Goal: Task Accomplishment & Management: Complete application form

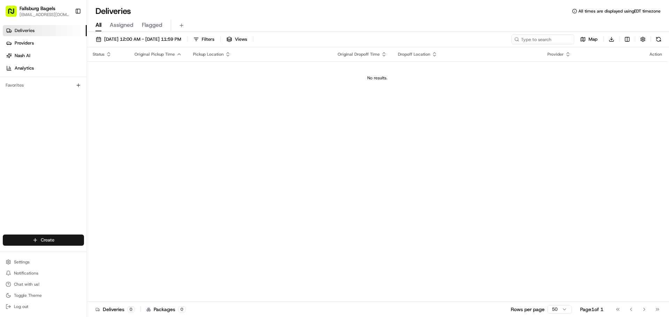
click at [45, 240] on html "Fallsburg Bagels admin@fallsburgbagels.com Toggle Sidebar Deliveries Providers …" at bounding box center [334, 158] width 669 height 317
click at [116, 254] on link "Delivery" at bounding box center [126, 253] width 78 height 13
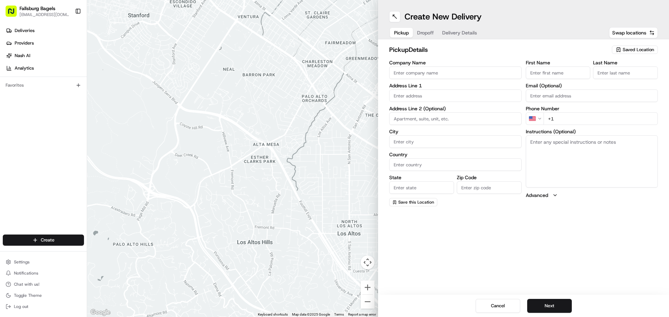
click at [453, 75] on input "Company Name" at bounding box center [455, 73] width 132 height 13
type input "fallsburg Bagels"
type input "4602 16th"
type input "Apt#4R"
type input "Brooklyn"
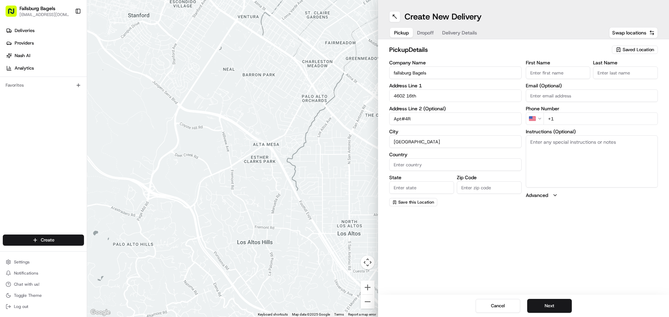
type input "United States"
type input "New York"
type input "11204"
type input "Fallsburg"
type input "bagels"
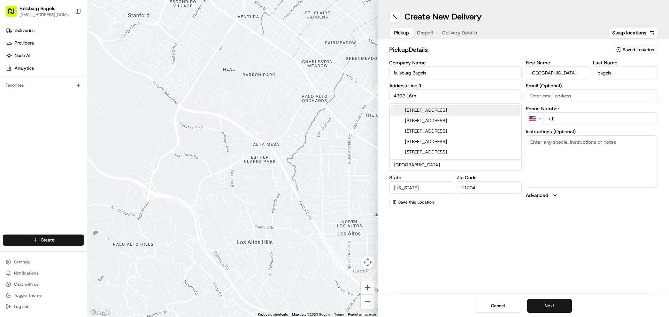
click at [573, 121] on input "+1" at bounding box center [600, 119] width 115 height 13
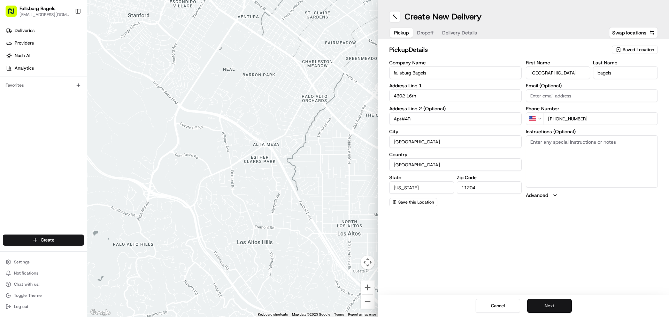
type input "+1 718 853 3323"
click at [547, 307] on button "Next" at bounding box center [549, 306] width 45 height 14
click at [457, 70] on input "Company Name" at bounding box center [455, 73] width 132 height 13
type input "Millon"
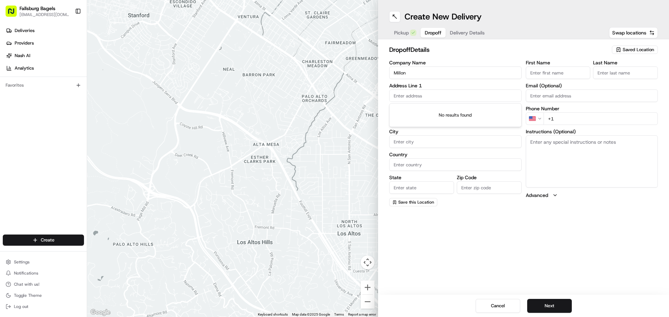
click at [423, 93] on input "text" at bounding box center [455, 96] width 132 height 13
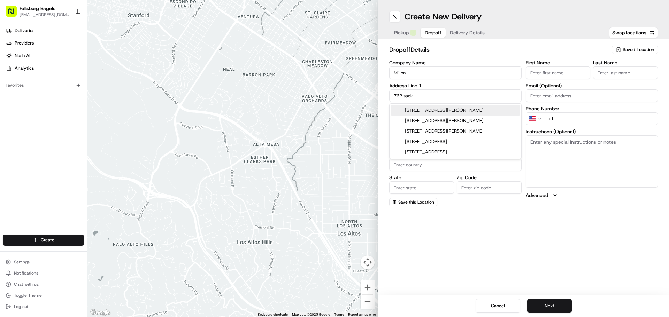
click at [430, 110] on div "762 Sackett Lake Road, Monticello, NY" at bounding box center [455, 110] width 129 height 10
type input "[STREET_ADDRESS][PERSON_NAME]"
type input "Monticello"
type input "United States"
type input "NY"
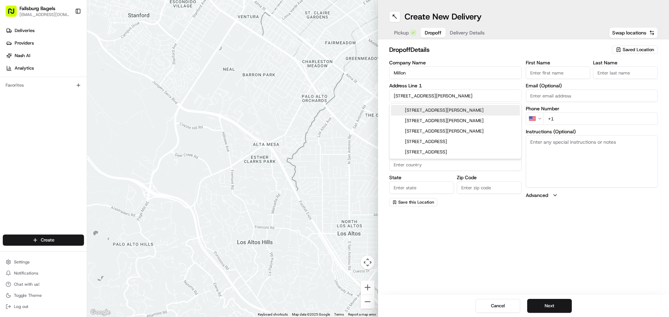
type input "12701"
type input "762 Sackett Lake Road"
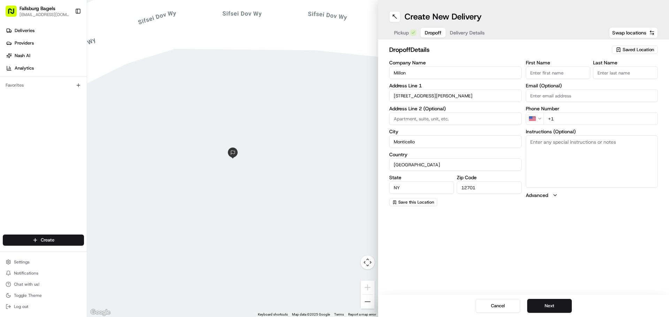
click at [561, 73] on input "First Name" at bounding box center [558, 73] width 65 height 13
type input "Millon"
click at [610, 73] on input "Last Name" at bounding box center [625, 73] width 65 height 13
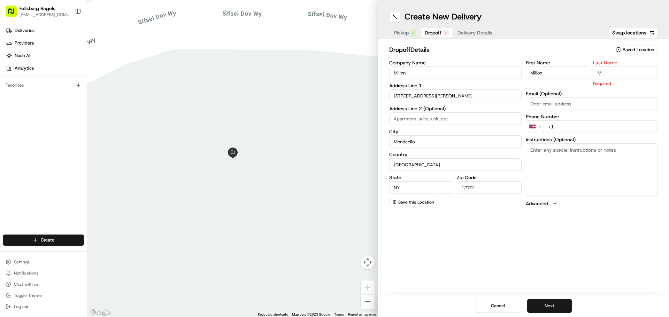
type input "M"
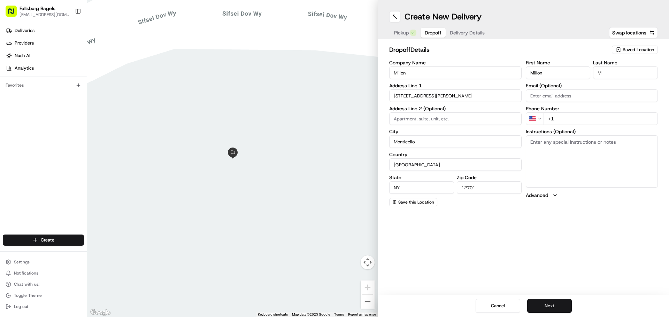
click at [573, 121] on input "+1" at bounding box center [600, 119] width 115 height 13
type input "+1 310 739 6299"
click at [538, 309] on button "Next" at bounding box center [549, 306] width 45 height 14
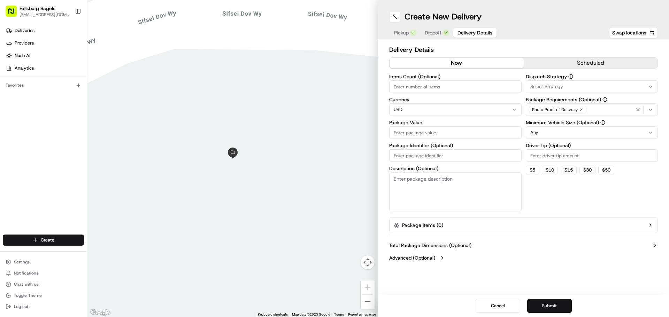
click at [540, 308] on button "Submit" at bounding box center [549, 306] width 45 height 14
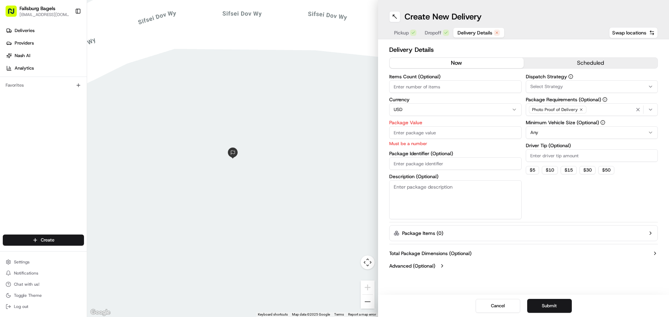
click at [475, 128] on input "Package Value" at bounding box center [455, 132] width 132 height 13
type input "40"
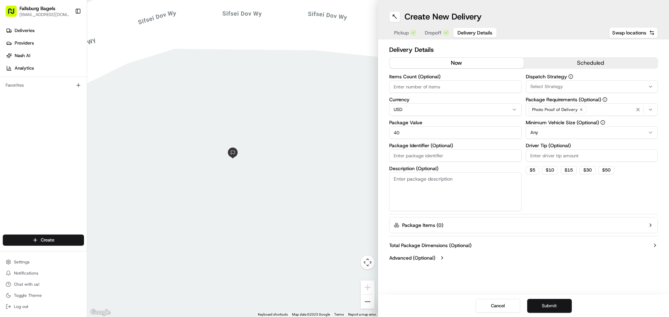
click at [548, 304] on button "Submit" at bounding box center [549, 306] width 45 height 14
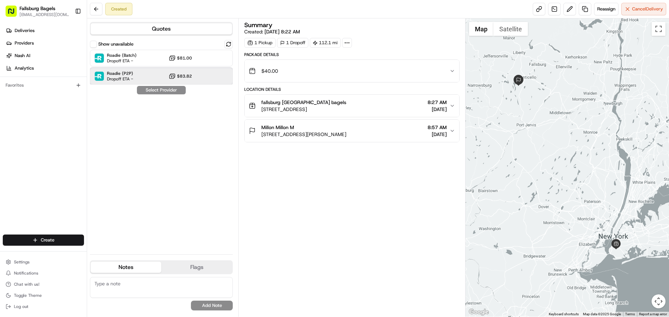
click at [145, 75] on div "Roadie (P2P) Dropoff ETA - $83.82" at bounding box center [161, 76] width 143 height 17
click at [165, 91] on button "Assign Provider" at bounding box center [161, 90] width 49 height 8
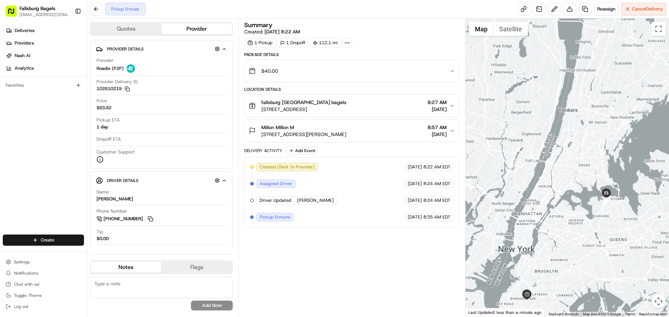
drag, startPoint x: 629, startPoint y: 234, endPoint x: 540, endPoint y: 210, distance: 92.1
click at [541, 210] on div at bounding box center [567, 167] width 204 height 299
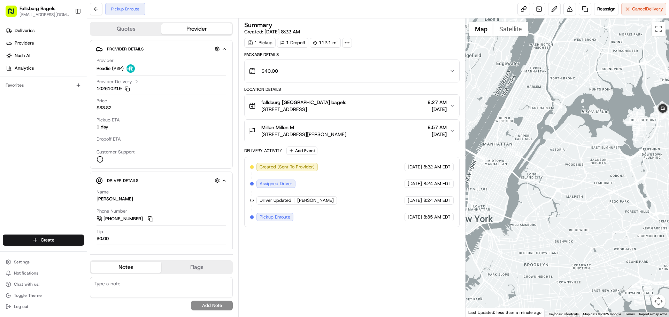
drag, startPoint x: 539, startPoint y: 235, endPoint x: 564, endPoint y: 173, distance: 66.8
click at [564, 173] on div at bounding box center [567, 167] width 204 height 299
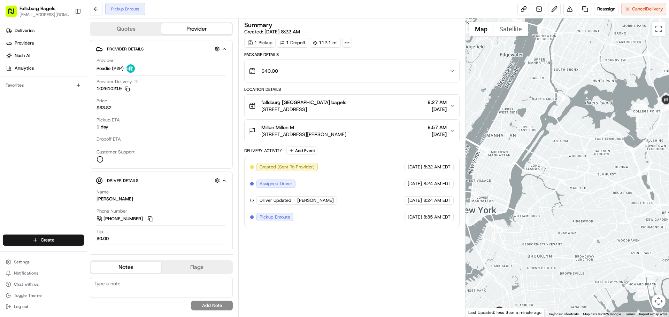
drag, startPoint x: 514, startPoint y: 242, endPoint x: 522, endPoint y: 219, distance: 24.5
click at [521, 219] on div at bounding box center [567, 167] width 204 height 299
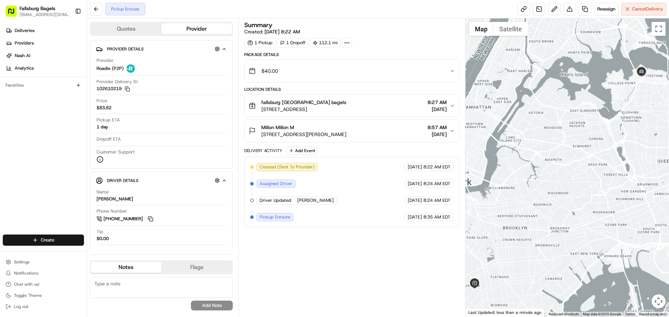
drag, startPoint x: 614, startPoint y: 170, endPoint x: 580, endPoint y: 161, distance: 34.9
click at [580, 161] on div at bounding box center [567, 167] width 204 height 299
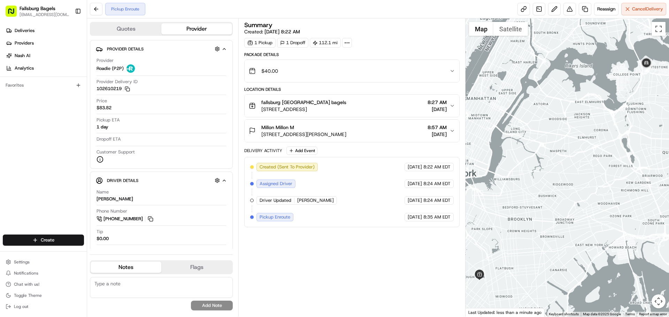
drag, startPoint x: 515, startPoint y: 231, endPoint x: 521, endPoint y: 222, distance: 11.1
click at [521, 222] on div at bounding box center [567, 167] width 204 height 299
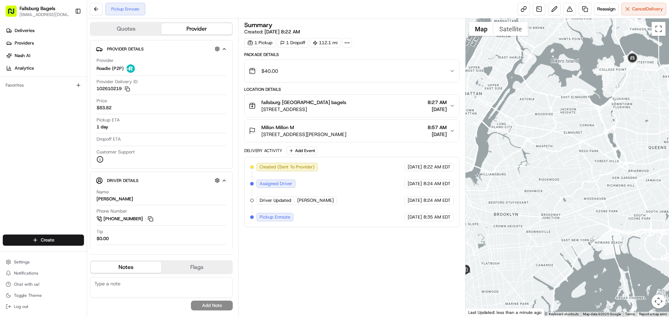
drag, startPoint x: 597, startPoint y: 111, endPoint x: 583, endPoint y: 107, distance: 15.4
click at [583, 107] on div at bounding box center [567, 167] width 204 height 299
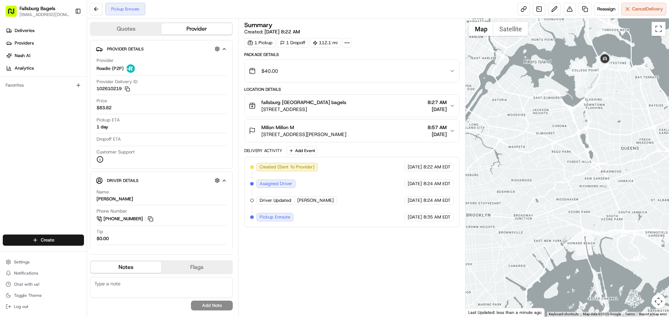
drag, startPoint x: 615, startPoint y: 145, endPoint x: 583, endPoint y: 147, distance: 32.1
click at [585, 146] on div at bounding box center [567, 167] width 204 height 299
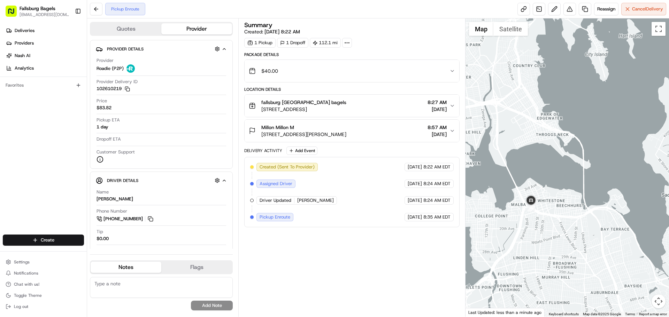
drag, startPoint x: 609, startPoint y: 104, endPoint x: 519, endPoint y: 326, distance: 239.4
click at [519, 317] on html "Fallsburg Bagels admin@fallsburgbagels.com Toggle Sidebar Deliveries Providers …" at bounding box center [334, 158] width 669 height 317
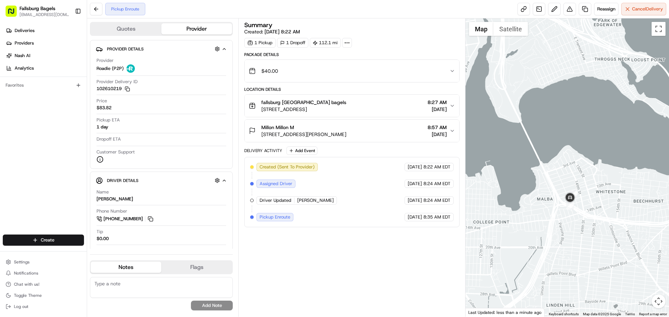
drag, startPoint x: 549, startPoint y: 170, endPoint x: 570, endPoint y: 254, distance: 86.1
click at [570, 254] on div at bounding box center [567, 167] width 204 height 299
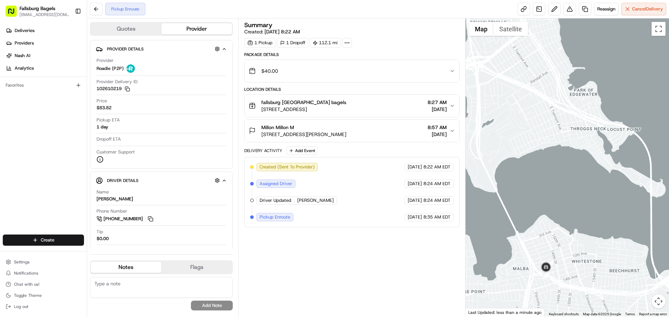
drag, startPoint x: 572, startPoint y: 187, endPoint x: 555, endPoint y: 255, distance: 70.4
click at [555, 255] on div at bounding box center [567, 167] width 204 height 299
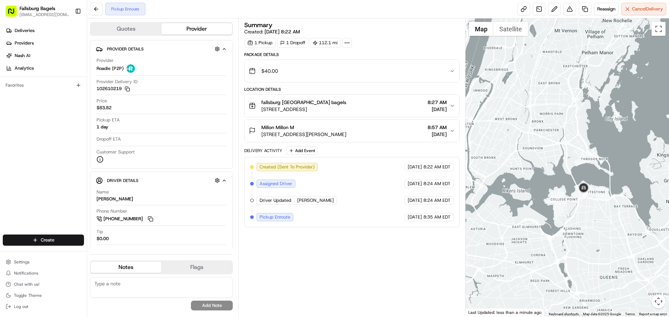
drag, startPoint x: 517, startPoint y: 264, endPoint x: 542, endPoint y: 205, distance: 64.8
click at [542, 205] on div at bounding box center [567, 167] width 204 height 299
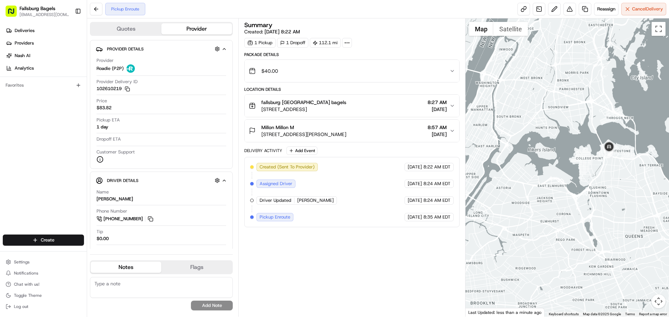
drag, startPoint x: 518, startPoint y: 250, endPoint x: 543, endPoint y: 211, distance: 46.4
click at [543, 211] on div at bounding box center [567, 167] width 204 height 299
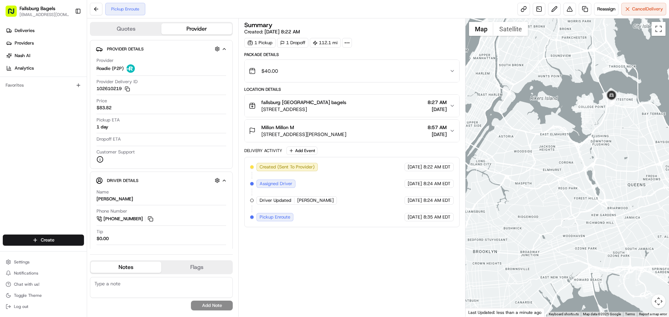
drag, startPoint x: 570, startPoint y: 261, endPoint x: 572, endPoint y: 209, distance: 52.0
click at [572, 209] on div at bounding box center [567, 167] width 204 height 299
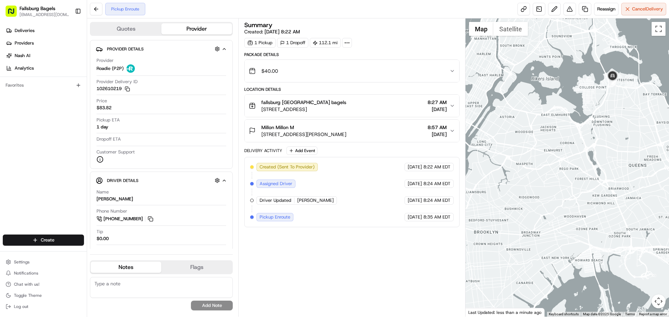
drag, startPoint x: 509, startPoint y: 197, endPoint x: 540, endPoint y: 169, distance: 42.0
click at [540, 169] on div at bounding box center [567, 167] width 204 height 299
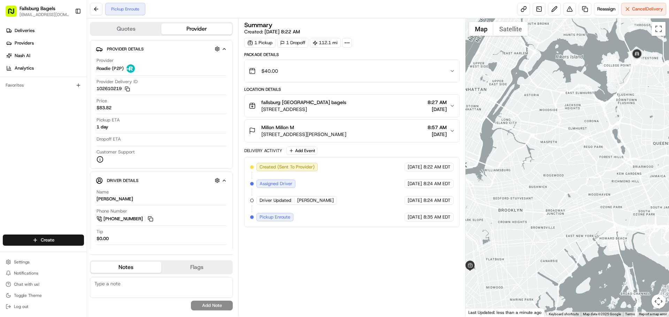
drag, startPoint x: 558, startPoint y: 195, endPoint x: 611, endPoint y: 187, distance: 53.3
click at [611, 187] on div at bounding box center [567, 167] width 204 height 299
click at [611, 189] on div at bounding box center [567, 167] width 204 height 299
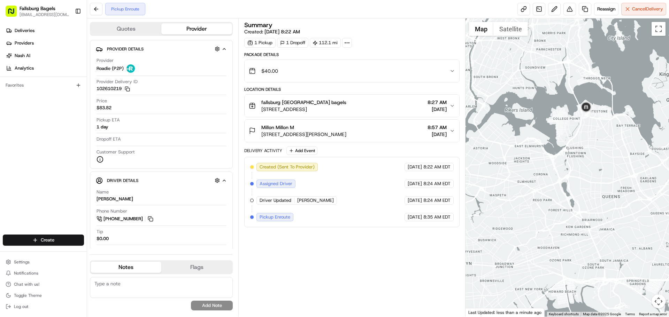
drag, startPoint x: 554, startPoint y: 196, endPoint x: 504, endPoint y: 243, distance: 68.5
click at [503, 248] on div at bounding box center [567, 167] width 204 height 299
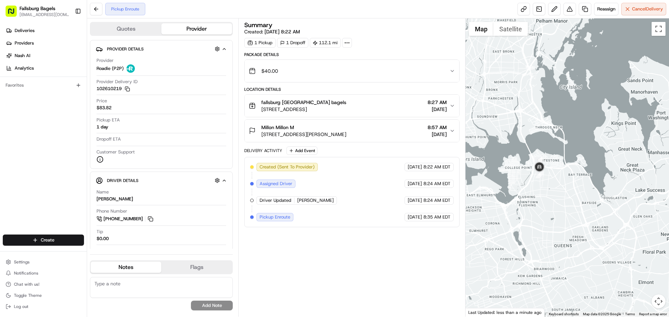
drag, startPoint x: 622, startPoint y: 157, endPoint x: 572, endPoint y: 209, distance: 72.0
click at [572, 209] on div at bounding box center [567, 167] width 204 height 299
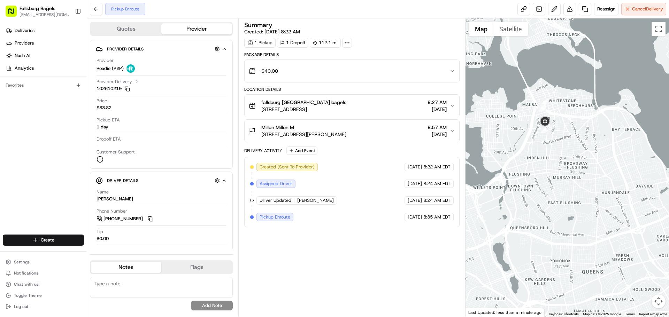
drag, startPoint x: 520, startPoint y: 208, endPoint x: 538, endPoint y: 202, distance: 19.0
click at [538, 202] on div at bounding box center [567, 167] width 204 height 299
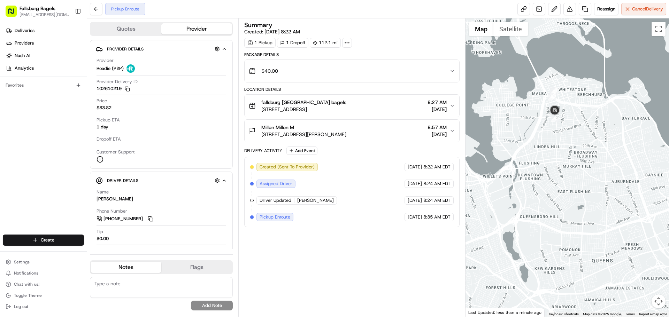
drag, startPoint x: 508, startPoint y: 207, endPoint x: 550, endPoint y: 183, distance: 48.2
click at [525, 199] on div at bounding box center [567, 167] width 204 height 299
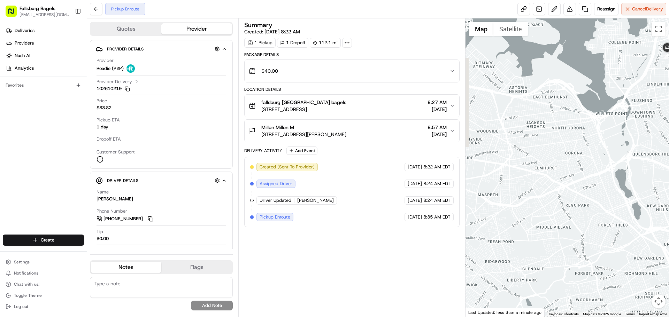
click at [553, 182] on div at bounding box center [567, 167] width 204 height 299
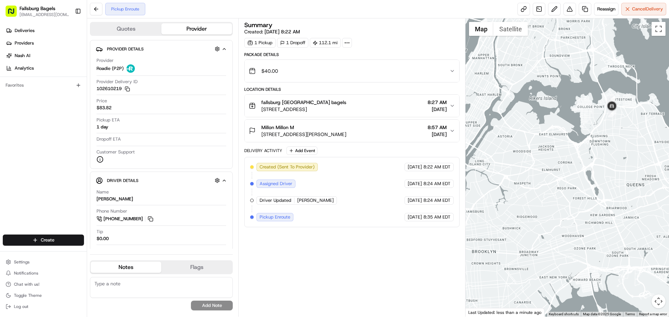
drag, startPoint x: 569, startPoint y: 191, endPoint x: 570, endPoint y: 184, distance: 7.4
click at [571, 183] on div at bounding box center [567, 167] width 204 height 299
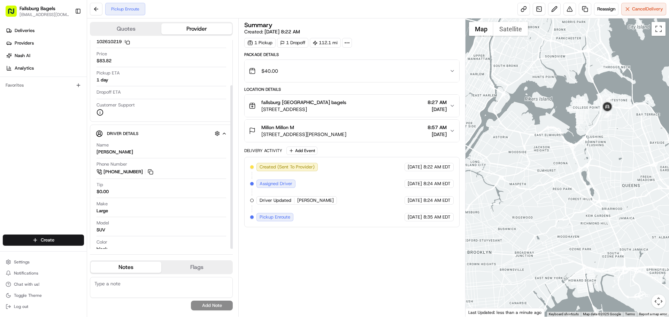
scroll to position [58, 0]
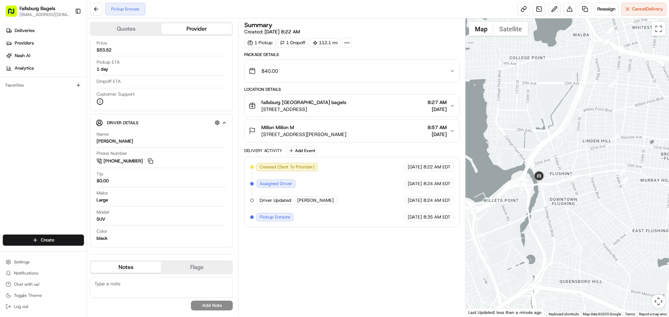
drag, startPoint x: 598, startPoint y: 133, endPoint x: 481, endPoint y: 333, distance: 232.5
click at [481, 317] on html "Fallsburg Bagels admin@fallsburgbagels.com Toggle Sidebar Deliveries Providers …" at bounding box center [334, 158] width 669 height 317
click at [539, 175] on img at bounding box center [539, 176] width 14 height 14
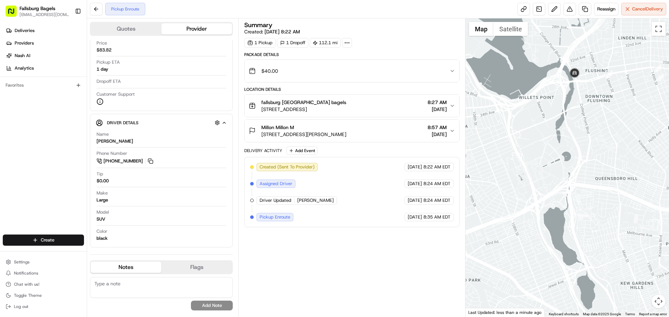
drag, startPoint x: 506, startPoint y: 224, endPoint x: 552, endPoint y: 86, distance: 145.2
click at [552, 86] on div at bounding box center [567, 167] width 204 height 299
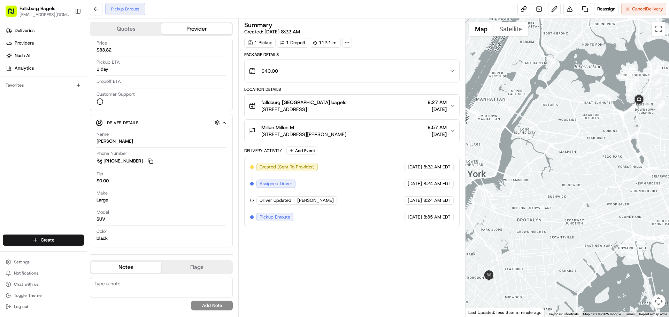
drag, startPoint x: 518, startPoint y: 191, endPoint x: 607, endPoint y: 192, distance: 89.2
click at [607, 192] on div at bounding box center [567, 167] width 204 height 299
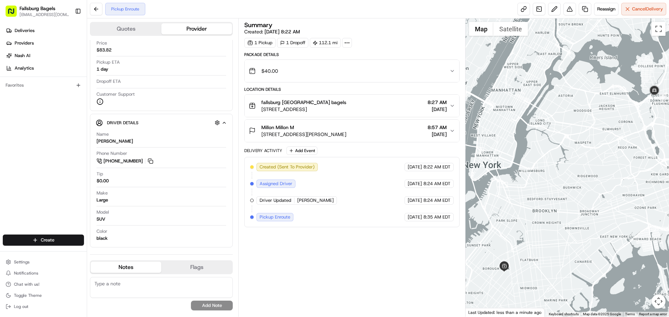
drag, startPoint x: 518, startPoint y: 282, endPoint x: 555, endPoint y: 255, distance: 45.6
click at [555, 255] on div at bounding box center [567, 167] width 204 height 299
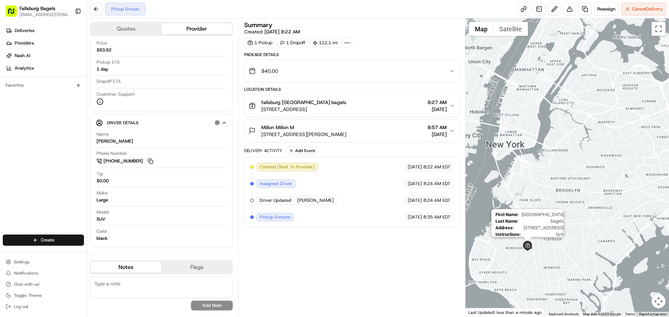
click at [528, 248] on img at bounding box center [527, 246] width 10 height 10
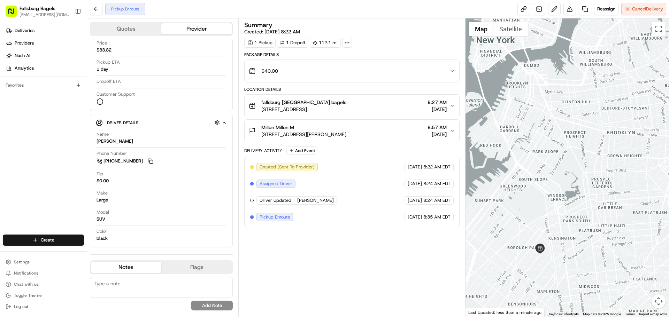
drag, startPoint x: 536, startPoint y: 221, endPoint x: 555, endPoint y: 183, distance: 42.4
click at [555, 183] on div at bounding box center [567, 167] width 204 height 299
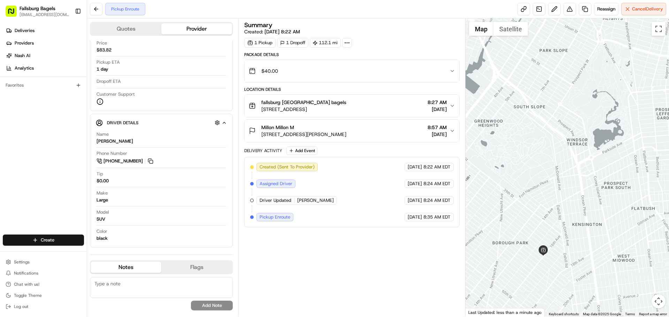
drag, startPoint x: 548, startPoint y: 256, endPoint x: 566, endPoint y: 219, distance: 41.0
click at [566, 219] on div at bounding box center [567, 167] width 204 height 299
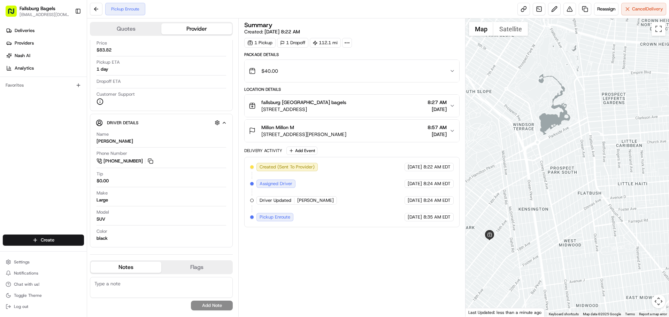
drag, startPoint x: 590, startPoint y: 185, endPoint x: 522, endPoint y: 169, distance: 70.2
click at [523, 169] on div at bounding box center [567, 167] width 204 height 299
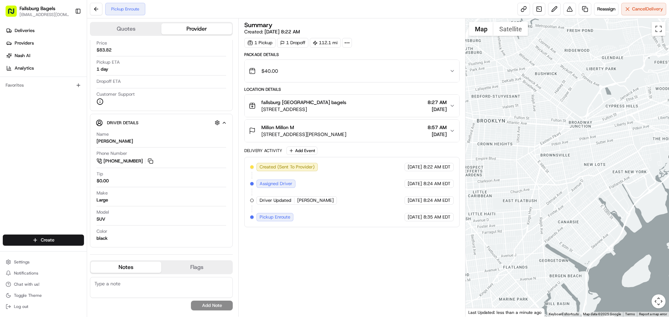
drag, startPoint x: 624, startPoint y: 91, endPoint x: 483, endPoint y: 172, distance: 162.7
click at [483, 172] on div at bounding box center [567, 167] width 204 height 299
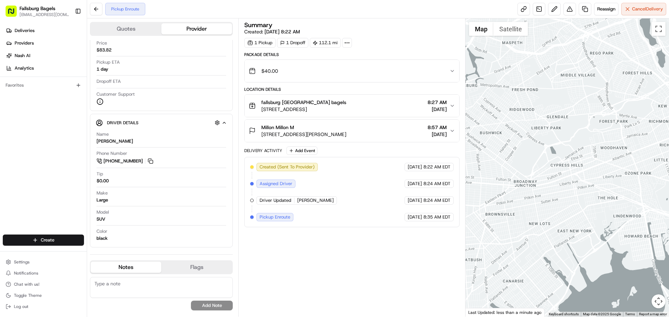
drag, startPoint x: 579, startPoint y: 102, endPoint x: 524, endPoint y: 164, distance: 82.9
click at [524, 163] on div at bounding box center [567, 167] width 204 height 299
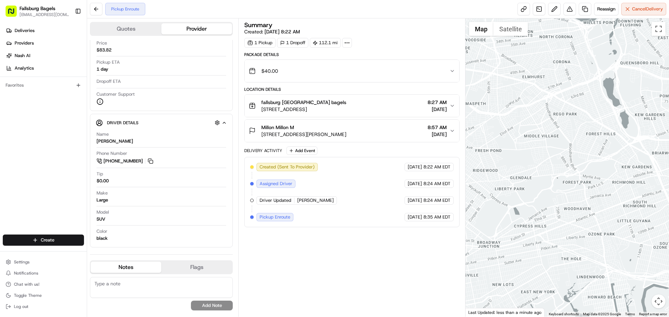
drag, startPoint x: 601, startPoint y: 99, endPoint x: 530, endPoint y: 163, distance: 96.2
click at [530, 163] on div at bounding box center [567, 167] width 204 height 299
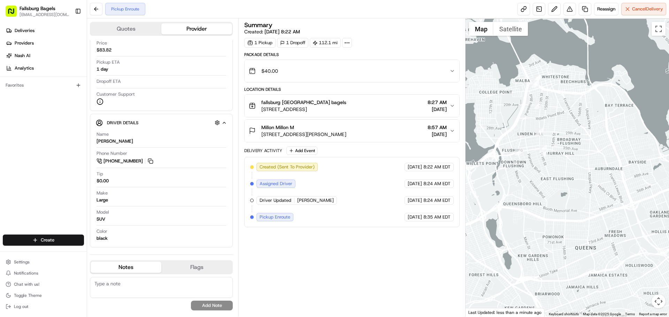
drag, startPoint x: 618, startPoint y: 105, endPoint x: 650, endPoint y: 189, distance: 90.1
click at [646, 193] on div at bounding box center [567, 167] width 204 height 299
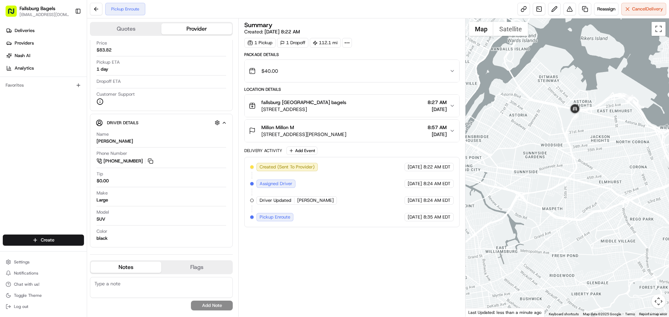
drag, startPoint x: 527, startPoint y: 145, endPoint x: 594, endPoint y: 159, distance: 68.9
click at [594, 159] on div at bounding box center [567, 167] width 204 height 299
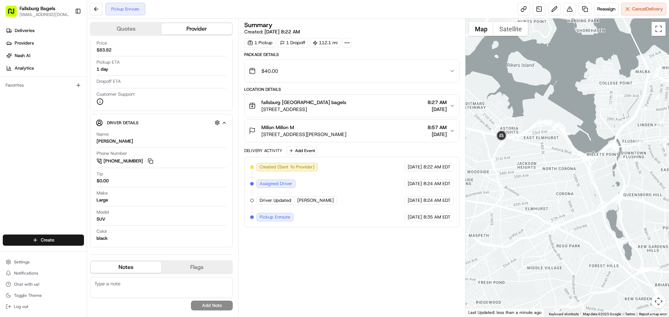
drag, startPoint x: 594, startPoint y: 152, endPoint x: 518, endPoint y: 179, distance: 80.7
click at [518, 179] on div at bounding box center [567, 167] width 204 height 299
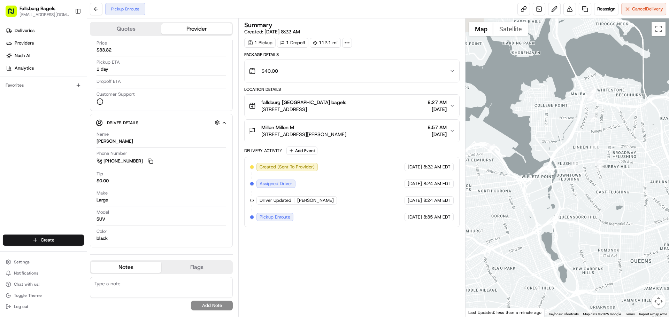
drag, startPoint x: 617, startPoint y: 178, endPoint x: 558, endPoint y: 197, distance: 61.8
click at [559, 196] on div at bounding box center [567, 167] width 204 height 299
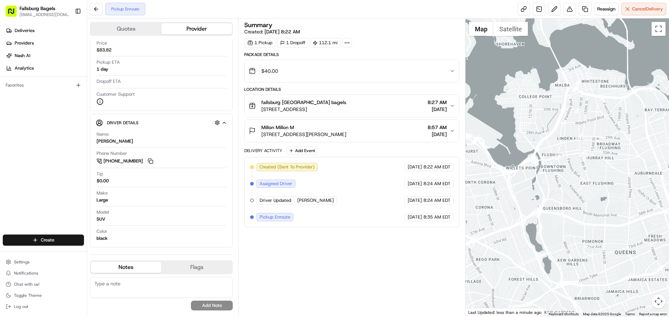
drag, startPoint x: 549, startPoint y: 197, endPoint x: 578, endPoint y: 172, distance: 38.3
click at [580, 172] on div at bounding box center [567, 167] width 204 height 299
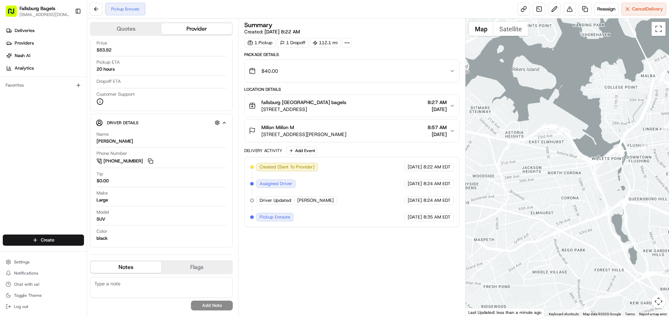
drag, startPoint x: 583, startPoint y: 172, endPoint x: 652, endPoint y: 182, distance: 69.2
click at [652, 181] on div at bounding box center [567, 167] width 204 height 299
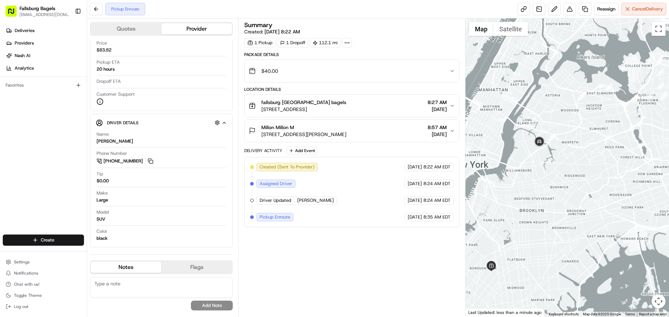
drag, startPoint x: 558, startPoint y: 232, endPoint x: 567, endPoint y: 157, distance: 75.1
click at [567, 157] on div at bounding box center [567, 167] width 204 height 299
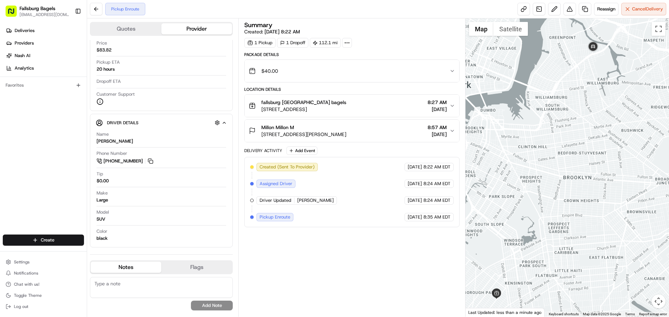
drag, startPoint x: 524, startPoint y: 215, endPoint x: 562, endPoint y: 185, distance: 48.4
click at [562, 185] on div at bounding box center [567, 167] width 204 height 299
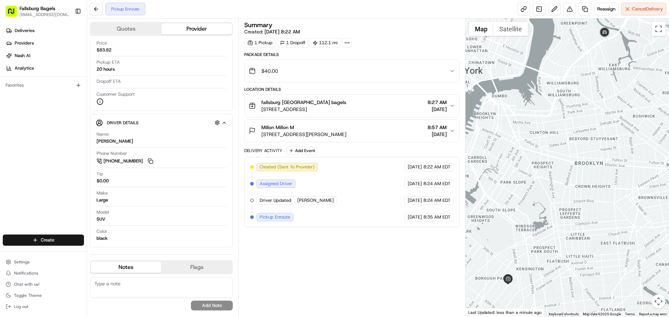
drag, startPoint x: 523, startPoint y: 209, endPoint x: 535, endPoint y: 194, distance: 19.4
click at [535, 194] on div at bounding box center [567, 167] width 204 height 299
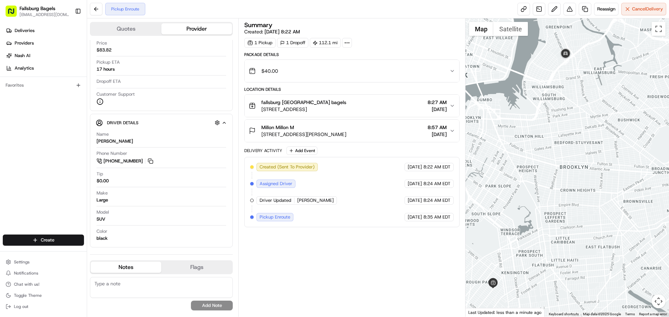
drag, startPoint x: 559, startPoint y: 192, endPoint x: 542, endPoint y: 196, distance: 17.1
click at [542, 196] on div at bounding box center [567, 167] width 204 height 299
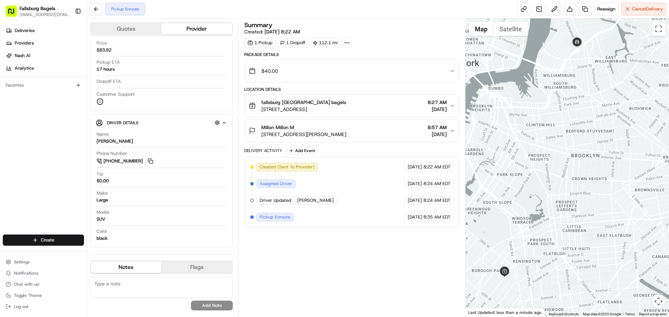
drag, startPoint x: 527, startPoint y: 235, endPoint x: 541, endPoint y: 221, distance: 20.2
click at [540, 221] on div at bounding box center [567, 167] width 204 height 299
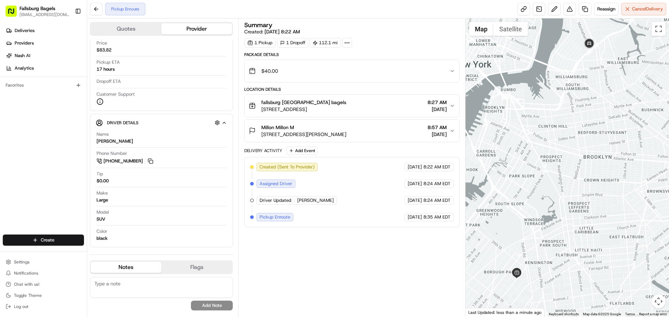
drag, startPoint x: 571, startPoint y: 172, endPoint x: 580, endPoint y: 175, distance: 10.2
click at [580, 175] on div at bounding box center [567, 167] width 204 height 299
click at [61, 242] on html "Fallsburg Bagels admin@fallsburgbagels.com Toggle Sidebar Deliveries Providers …" at bounding box center [334, 158] width 669 height 317
click at [106, 256] on link "Delivery" at bounding box center [126, 253] width 78 height 13
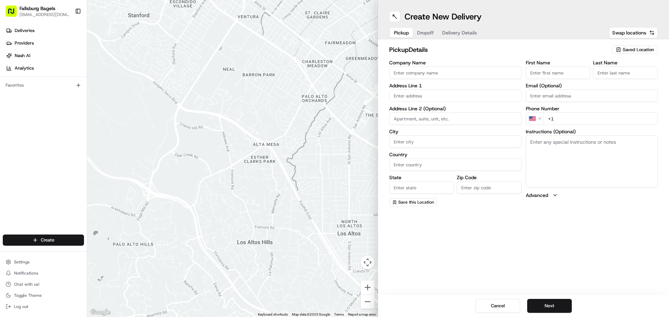
click at [489, 74] on input "Company Name" at bounding box center [455, 73] width 132 height 13
type input "fallsburg Bagels"
type input "4602 16th"
type input "Apt#4R"
type input "Brooklyn"
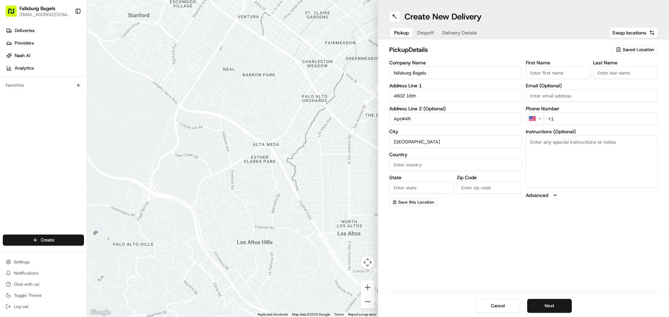
type input "United States"
type input "New York"
type input "11204"
type input "Fallsburg"
type input "bagels"
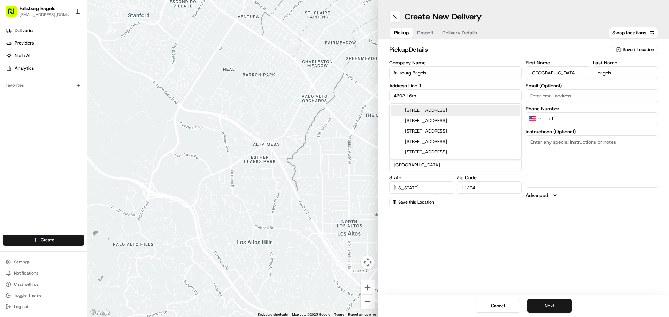
click at [569, 118] on input "+1" at bounding box center [600, 119] width 115 height 13
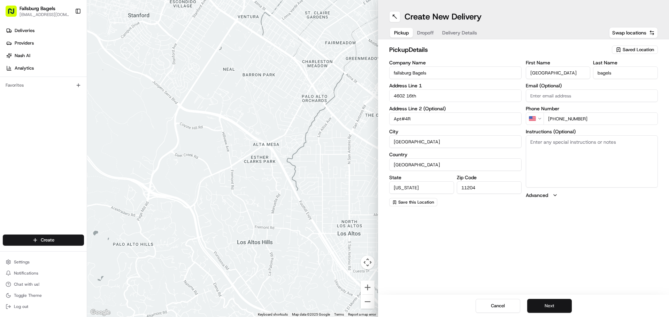
type input "+1 718 853 3323"
click at [559, 309] on button "Next" at bounding box center [549, 306] width 45 height 14
click at [422, 73] on input "Company Name" at bounding box center [455, 73] width 132 height 13
click at [407, 70] on input "Company Name" at bounding box center [455, 73] width 132 height 13
type input "million"
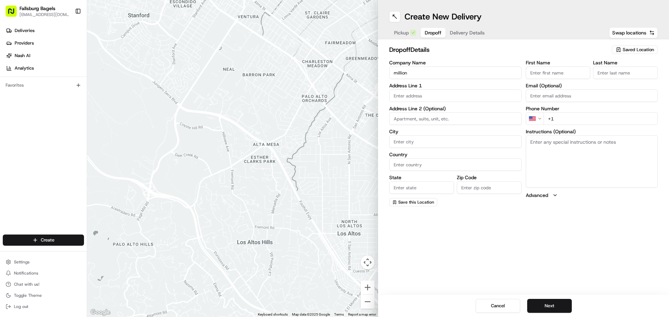
click at [564, 76] on input "First Name" at bounding box center [558, 73] width 65 height 13
type input "million"
click at [631, 67] on div "Last Name" at bounding box center [625, 69] width 65 height 19
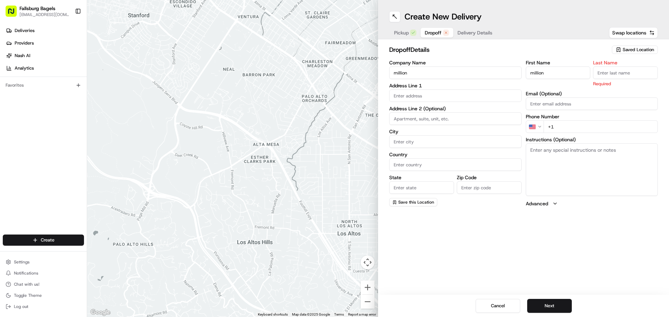
click at [626, 74] on input "Last Name" at bounding box center [625, 73] width 65 height 13
click at [608, 69] on input "Last Name" at bounding box center [625, 73] width 65 height 13
type input "mill"
click at [489, 97] on input "text" at bounding box center [455, 96] width 132 height 13
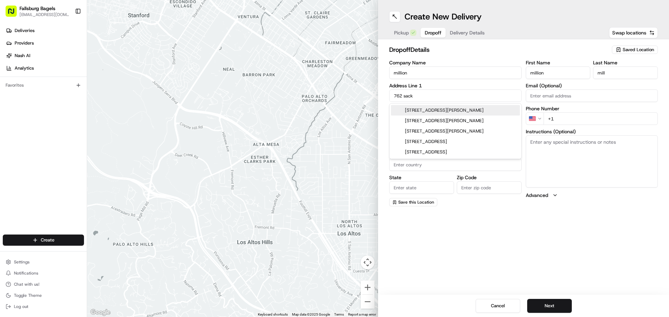
click at [491, 110] on div "762 Sackett Lake Road, Monticello, NY" at bounding box center [455, 110] width 129 height 10
type input "[STREET_ADDRESS][PERSON_NAME]"
type input "Monticello"
type input "United States"
type input "NY"
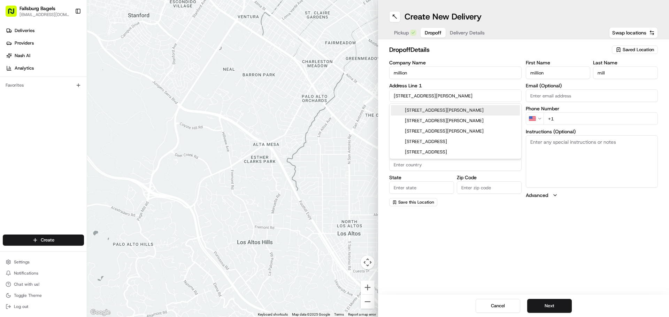
type input "12701"
type input "762 Sackett Lake Road"
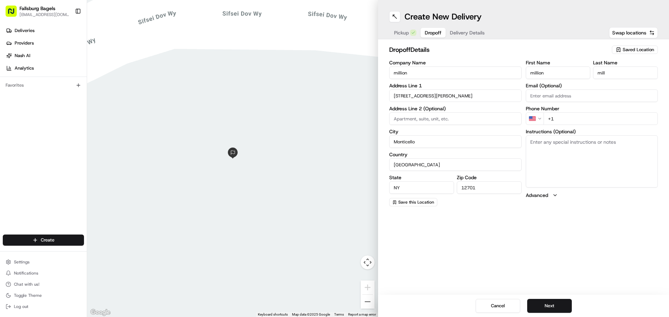
click at [562, 120] on input "+1" at bounding box center [600, 119] width 115 height 13
type input "+1 310 739 6299"
click at [555, 306] on button "Next" at bounding box center [549, 306] width 45 height 14
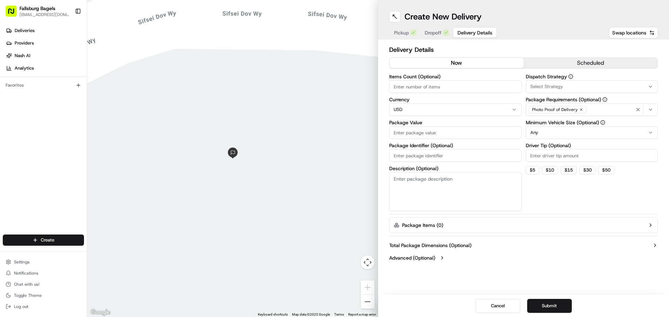
click at [418, 130] on input "Package Value" at bounding box center [455, 132] width 132 height 13
type input "40"
click at [538, 309] on button "Submit" at bounding box center [549, 306] width 45 height 14
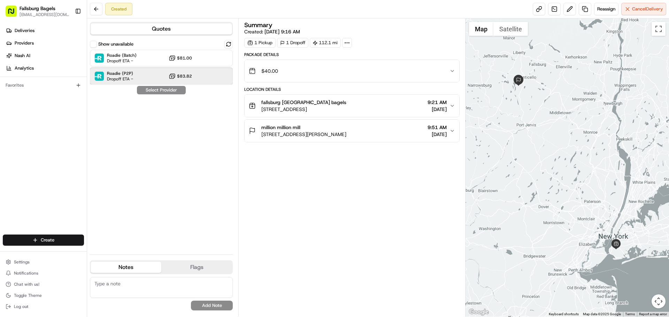
click at [219, 74] on div "Roadie (P2P) Dropoff ETA - $83.82" at bounding box center [161, 76] width 143 height 17
click at [162, 88] on button "Assign Provider" at bounding box center [161, 90] width 49 height 8
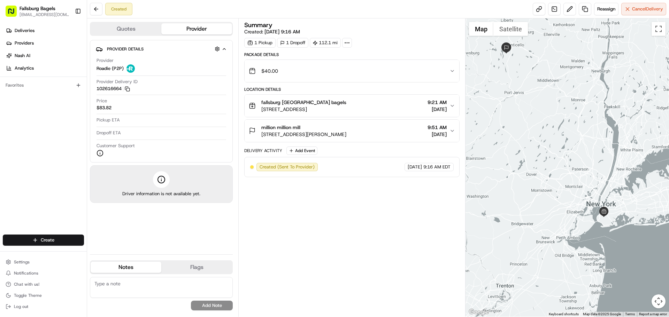
drag, startPoint x: 563, startPoint y: 253, endPoint x: 552, endPoint y: 223, distance: 32.1
click at [552, 223] on div at bounding box center [567, 167] width 204 height 299
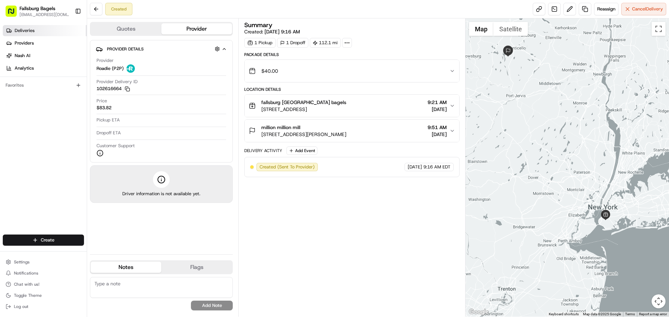
click at [66, 29] on link "Deliveries" at bounding box center [45, 30] width 84 height 11
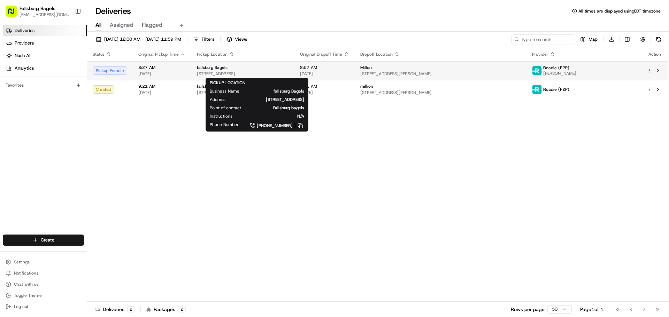
click at [289, 69] on div "fallsburg Bagels" at bounding box center [243, 68] width 92 height 6
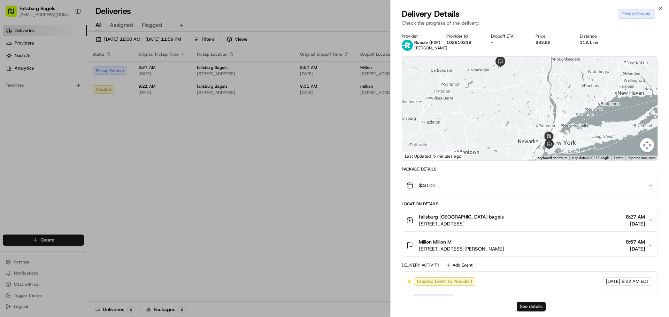
click at [529, 306] on button "See details" at bounding box center [531, 307] width 29 height 10
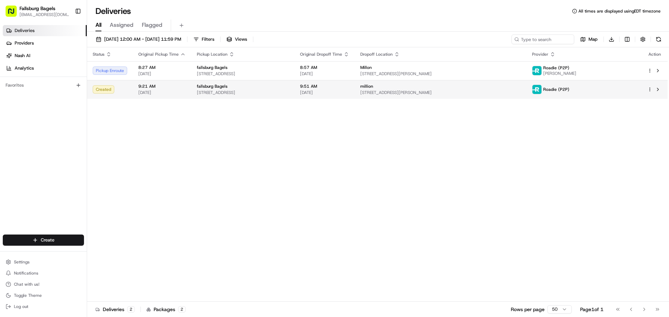
click at [446, 85] on div "million" at bounding box center [440, 87] width 161 height 6
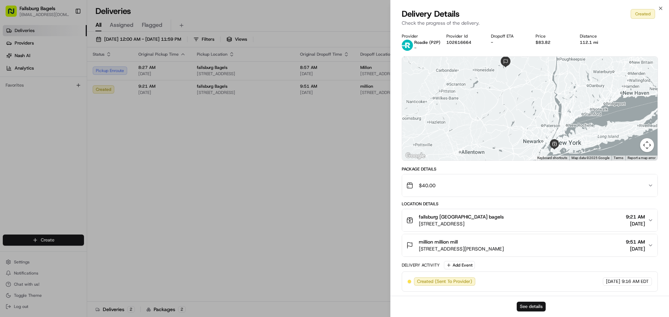
click at [532, 306] on button "See details" at bounding box center [531, 307] width 29 height 10
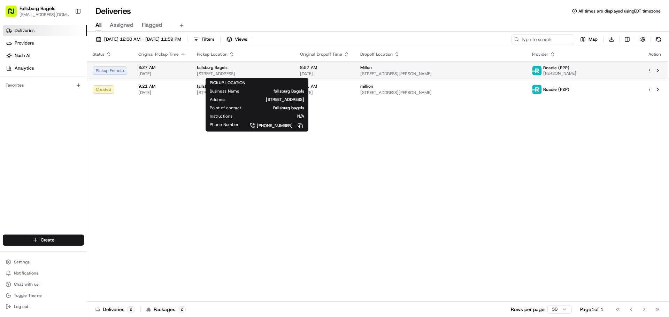
click at [289, 71] on span "[STREET_ADDRESS]" at bounding box center [243, 74] width 92 height 6
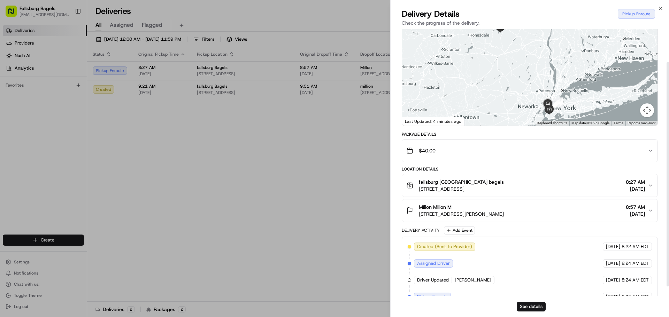
scroll to position [50, 0]
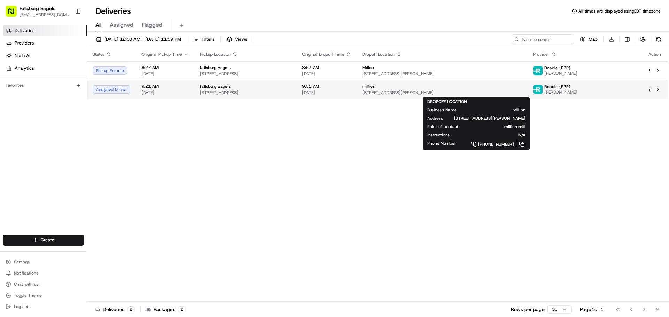
click at [522, 91] on span "[STREET_ADDRESS][PERSON_NAME]" at bounding box center [441, 93] width 159 height 6
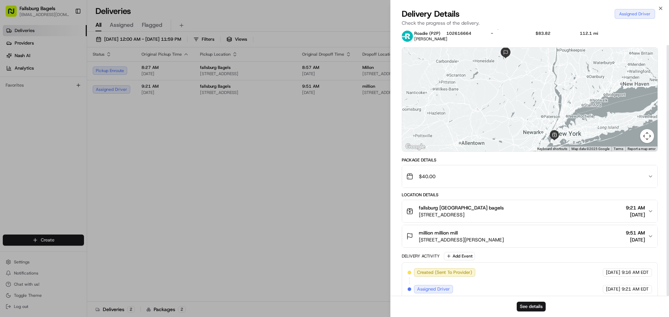
scroll to position [17, 0]
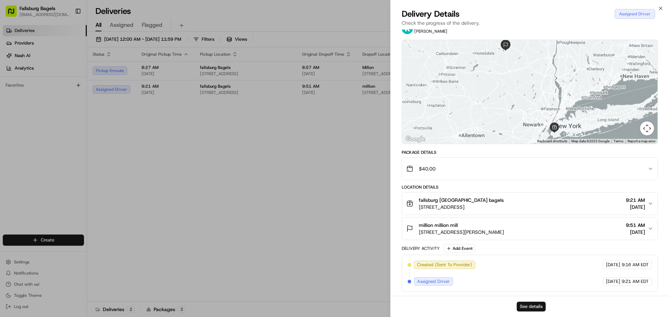
click at [529, 305] on button "See details" at bounding box center [531, 307] width 29 height 10
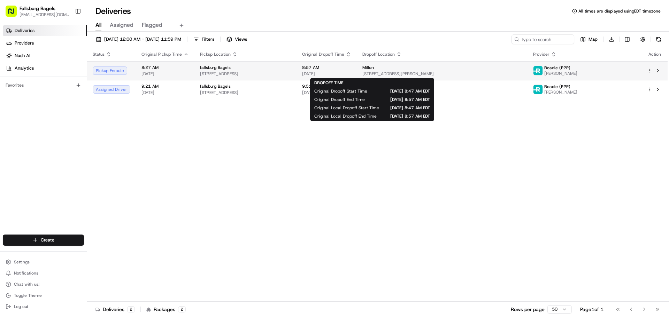
click at [351, 71] on div "8:57 AM 08/24/2025" at bounding box center [326, 71] width 49 height 12
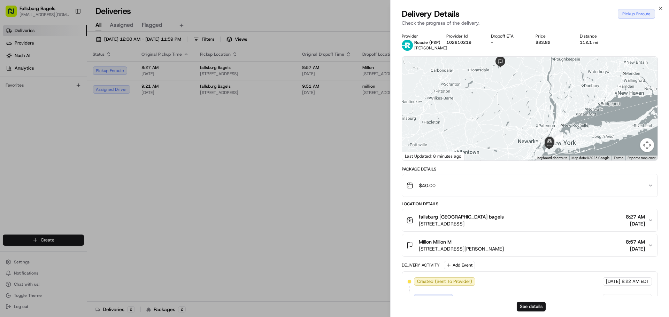
click at [486, 105] on div at bounding box center [529, 109] width 255 height 104
click at [503, 124] on div at bounding box center [529, 109] width 255 height 104
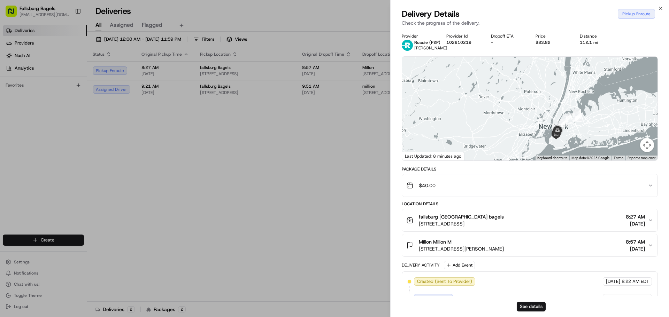
drag, startPoint x: 535, startPoint y: 131, endPoint x: 503, endPoint y: 93, distance: 50.2
click at [504, 92] on div at bounding box center [529, 109] width 255 height 104
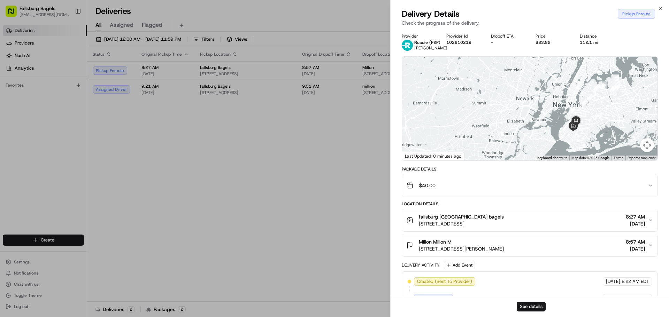
drag, startPoint x: 531, startPoint y: 132, endPoint x: 514, endPoint y: 109, distance: 28.8
click at [514, 109] on div at bounding box center [529, 109] width 255 height 104
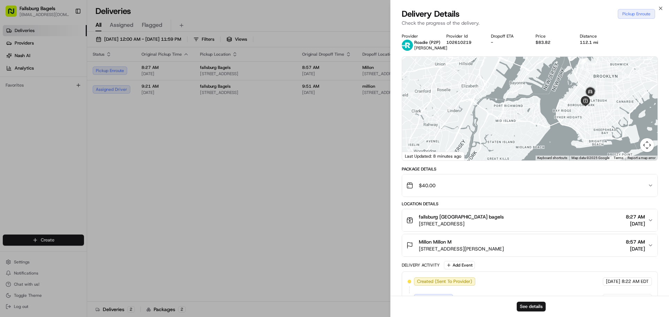
drag, startPoint x: 559, startPoint y: 128, endPoint x: 502, endPoint y: 126, distance: 56.8
click at [502, 126] on div at bounding box center [529, 109] width 255 height 104
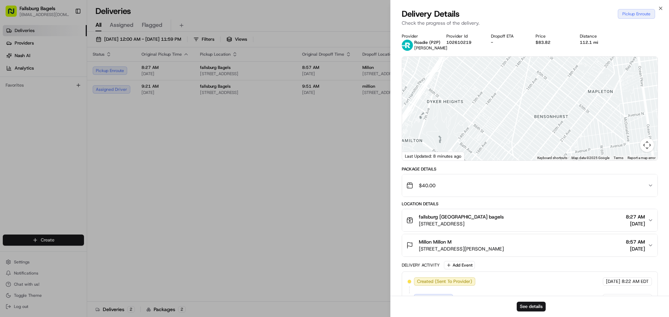
drag, startPoint x: 518, startPoint y: 116, endPoint x: 480, endPoint y: 169, distance: 65.4
click at [480, 169] on div "Provider Roadie (P2P) Wentian Z. Provider Id 102610219 Dropoff ETA - Price $83.…" at bounding box center [530, 187] width 256 height 309
drag, startPoint x: 540, startPoint y: 106, endPoint x: 483, endPoint y: 185, distance: 97.6
click at [483, 185] on div "Provider Roadie (P2P) Wentian Z. Provider Id 102610219 Dropoff ETA - Price $83.…" at bounding box center [530, 187] width 256 height 309
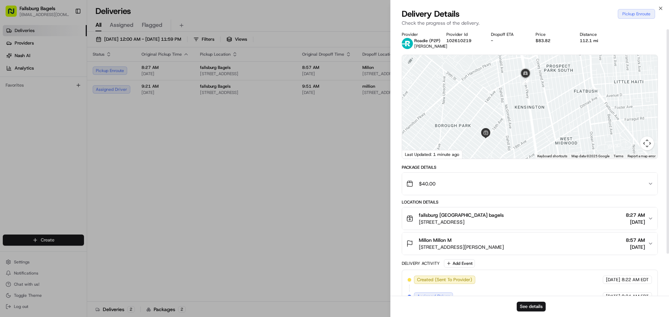
scroll to position [0, 0]
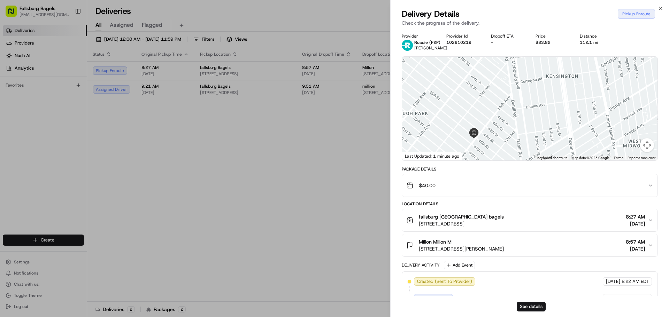
drag, startPoint x: 511, startPoint y: 129, endPoint x: 511, endPoint y: 96, distance: 33.5
click at [511, 96] on div at bounding box center [529, 109] width 255 height 104
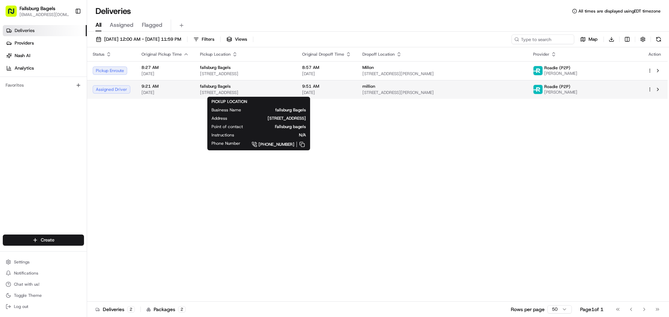
click at [291, 90] on div "fallsburg Bagels 4602 16th Ave #4r, Brooklyn, NY 11219, USA" at bounding box center [245, 90] width 91 height 12
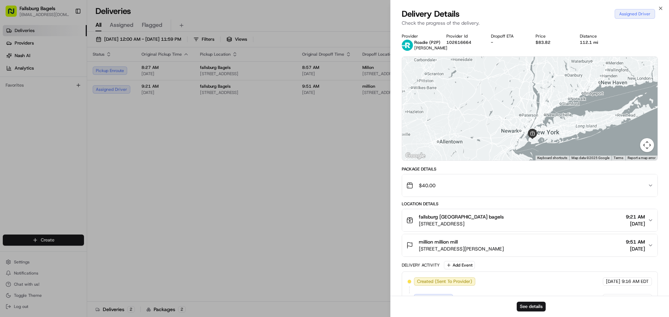
drag, startPoint x: 545, startPoint y: 129, endPoint x: 521, endPoint y: 118, distance: 26.2
click at [521, 118] on div at bounding box center [529, 109] width 255 height 104
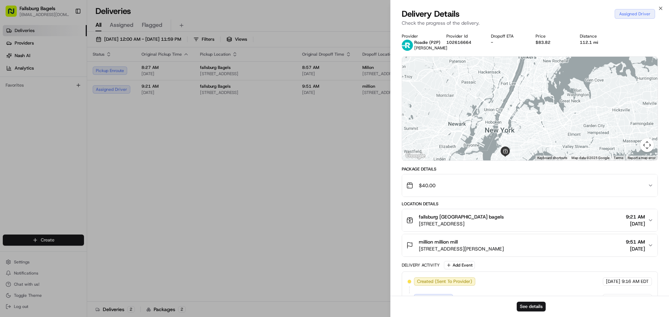
drag, startPoint x: 533, startPoint y: 132, endPoint x: 500, endPoint y: 102, distance: 44.1
click at [500, 102] on div at bounding box center [529, 109] width 255 height 104
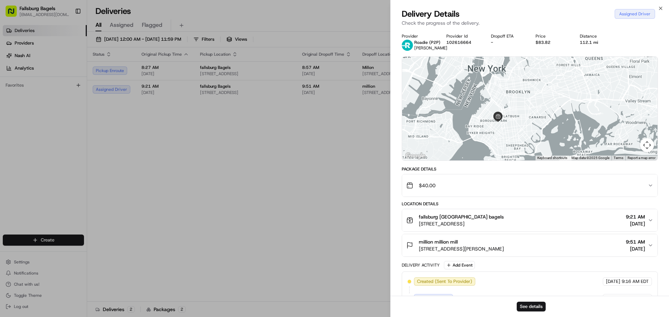
drag, startPoint x: 500, startPoint y: 143, endPoint x: 529, endPoint y: 110, distance: 43.7
click at [529, 110] on div at bounding box center [529, 109] width 255 height 104
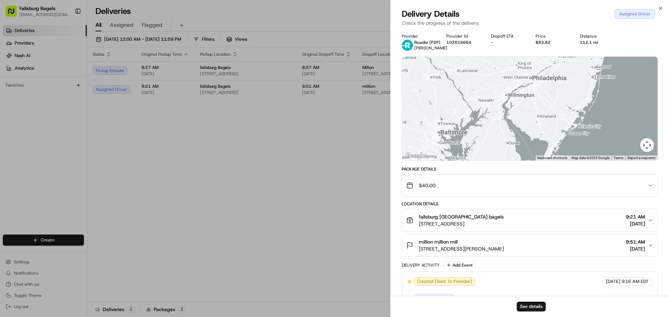
drag, startPoint x: 503, startPoint y: 134, endPoint x: 430, endPoint y: 132, distance: 73.2
click at [431, 132] on div at bounding box center [529, 109] width 255 height 104
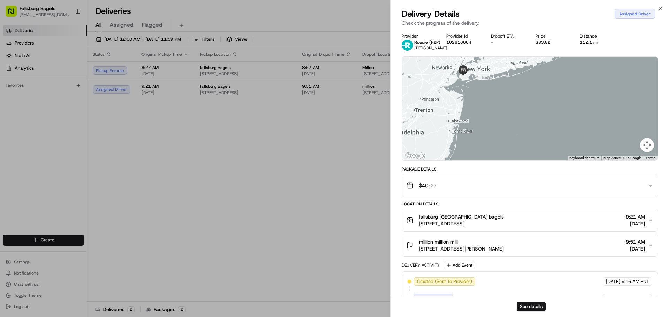
drag, startPoint x: 484, startPoint y: 112, endPoint x: 481, endPoint y: 143, distance: 30.8
click at [481, 143] on div at bounding box center [529, 109] width 255 height 104
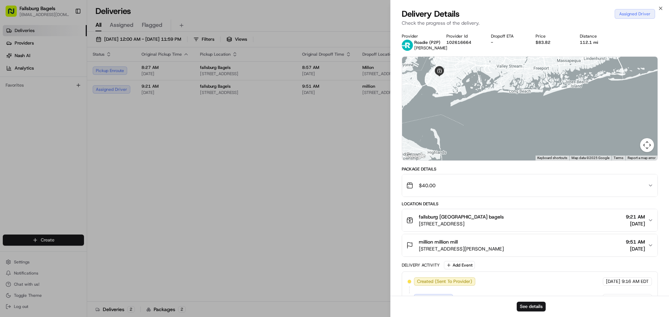
drag, startPoint x: 460, startPoint y: 108, endPoint x: 537, endPoint y: 117, distance: 77.2
click at [535, 117] on div at bounding box center [529, 109] width 255 height 104
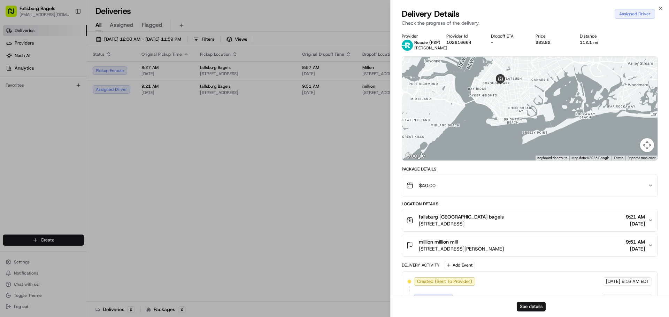
drag, startPoint x: 532, startPoint y: 93, endPoint x: 535, endPoint y: 146, distance: 53.0
click at [535, 144] on div at bounding box center [529, 109] width 255 height 104
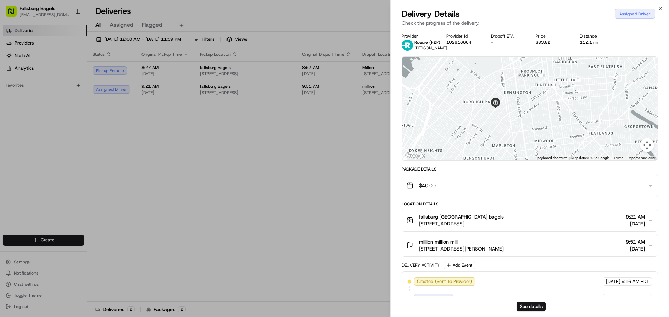
drag, startPoint x: 471, startPoint y: 131, endPoint x: 466, endPoint y: 126, distance: 7.6
click at [466, 126] on div at bounding box center [529, 109] width 255 height 104
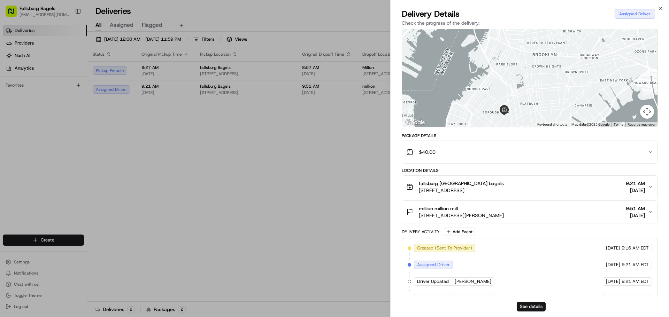
drag, startPoint x: 547, startPoint y: 56, endPoint x: 532, endPoint y: 103, distance: 49.6
click at [532, 103] on div at bounding box center [529, 75] width 255 height 104
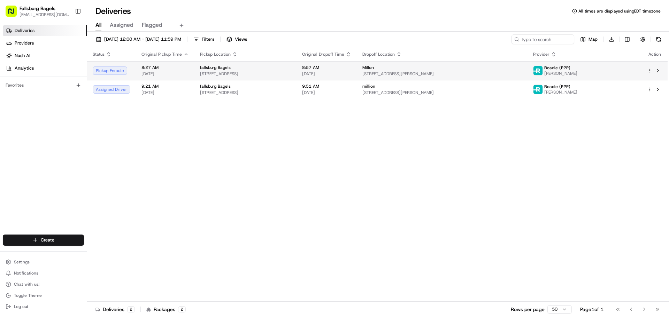
click at [357, 68] on td "8:57 AM 08/24/2025" at bounding box center [326, 70] width 60 height 19
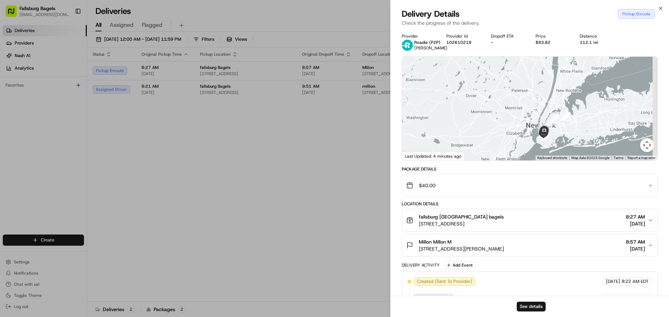
drag, startPoint x: 516, startPoint y: 130, endPoint x: 455, endPoint y: 87, distance: 74.9
click at [455, 87] on div at bounding box center [529, 109] width 255 height 104
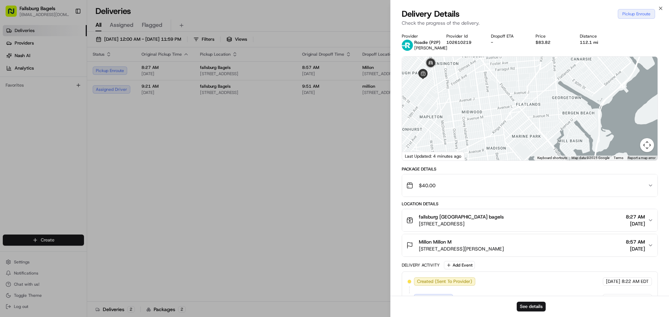
drag, startPoint x: 468, startPoint y: 113, endPoint x: 501, endPoint y: 127, distance: 35.6
click at [500, 127] on div at bounding box center [529, 109] width 255 height 104
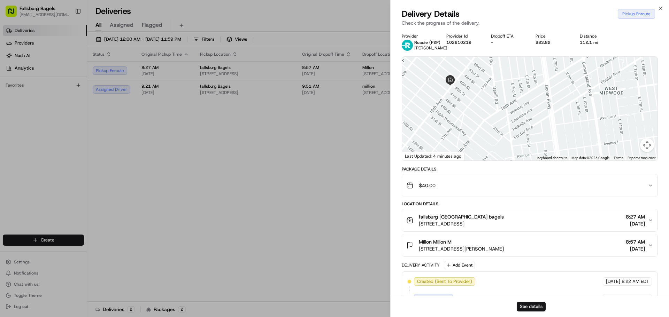
drag, startPoint x: 464, startPoint y: 82, endPoint x: 541, endPoint y: 139, distance: 96.0
click at [541, 139] on div at bounding box center [529, 109] width 255 height 104
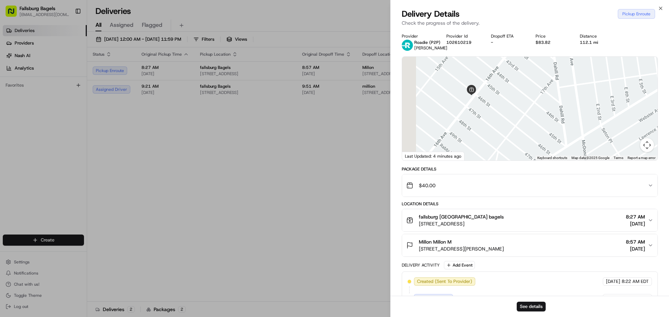
drag, startPoint x: 500, startPoint y: 111, endPoint x: 569, endPoint y: 148, distance: 78.2
click at [569, 148] on div at bounding box center [529, 109] width 255 height 104
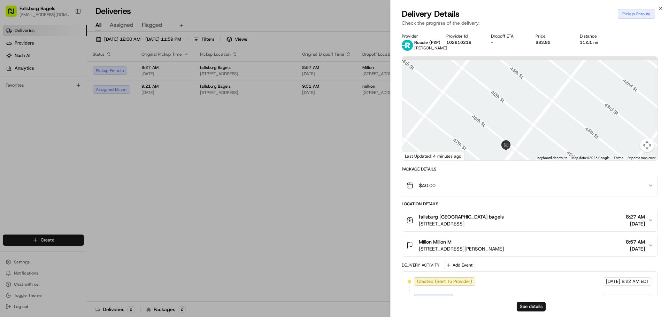
drag, startPoint x: 493, startPoint y: 90, endPoint x: 559, endPoint y: 166, distance: 100.7
click at [559, 166] on div "Provider Roadie (P2P) Wentian Z. Provider Id 102610219 Dropoff ETA - Price $83.…" at bounding box center [530, 187] width 256 height 309
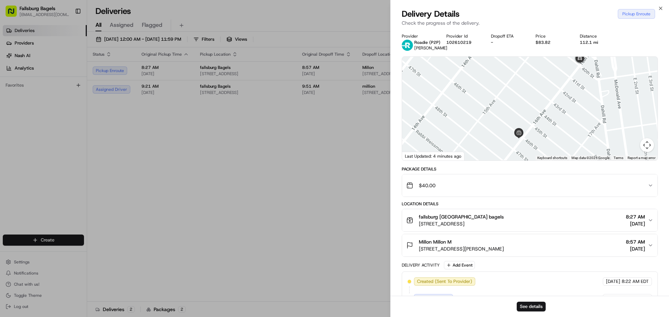
drag, startPoint x: 498, startPoint y: 139, endPoint x: 482, endPoint y: 124, distance: 22.2
click at [482, 124] on div at bounding box center [529, 109] width 255 height 104
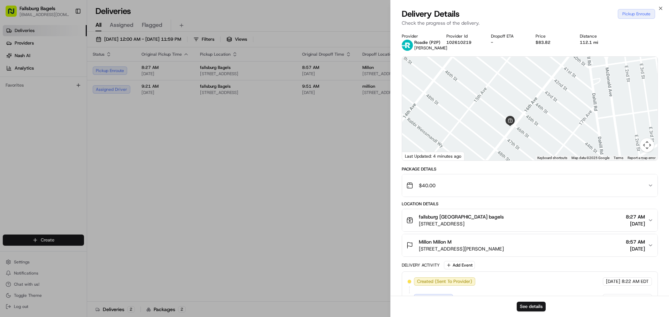
drag, startPoint x: 488, startPoint y: 148, endPoint x: 482, endPoint y: 138, distance: 12.3
click at [482, 138] on div at bounding box center [529, 109] width 255 height 104
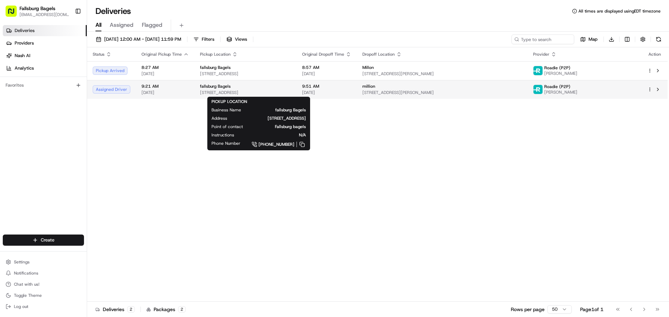
click at [291, 88] on div "fallsburg Bagels" at bounding box center [245, 87] width 91 height 6
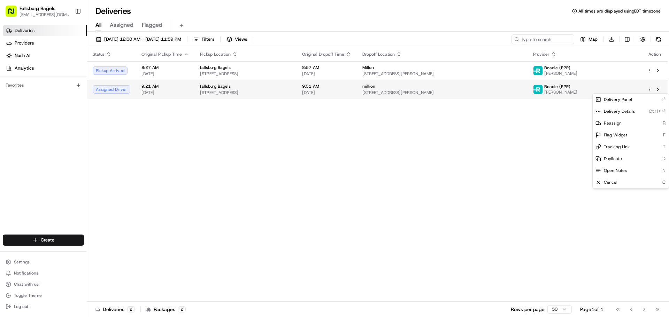
click at [649, 90] on html "Fallsburg Bagels admin@fallsburgbagels.com Toggle Sidebar Deliveries Providers …" at bounding box center [334, 158] width 669 height 317
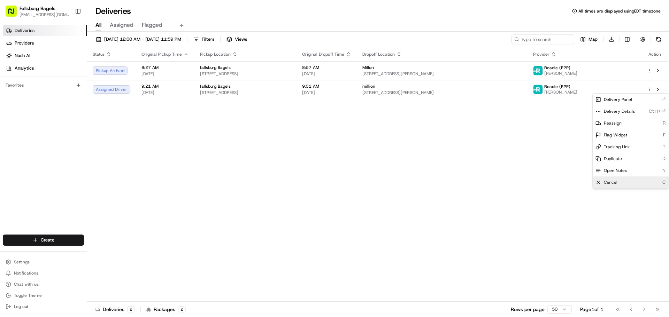
click at [608, 182] on span "Cancel" at bounding box center [611, 183] width 14 height 6
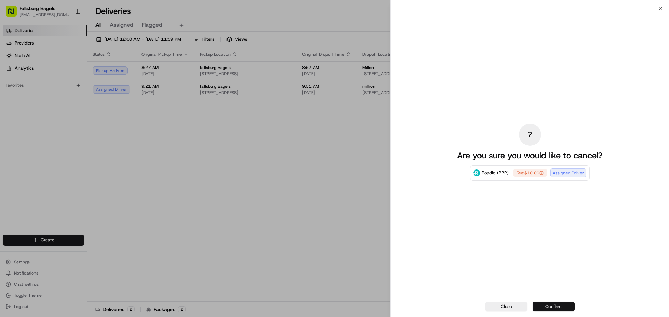
click at [552, 305] on button "Confirm" at bounding box center [554, 307] width 42 height 10
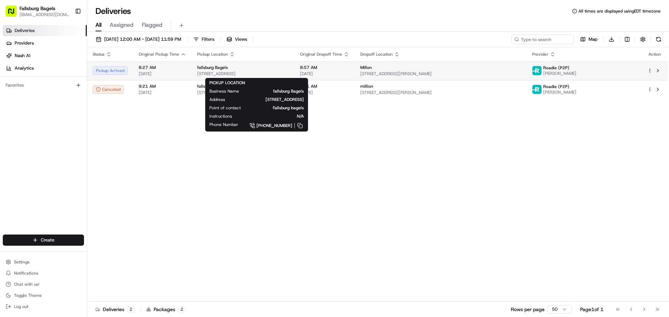
click at [289, 70] on div "fallsburg Bagels 4602 16th Ave #4r, Brooklyn, NY 11219, USA" at bounding box center [243, 71] width 92 height 12
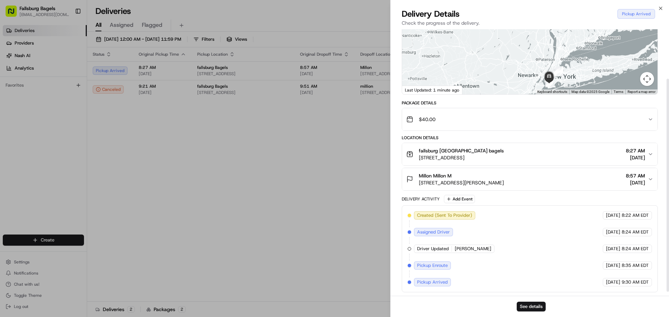
scroll to position [67, 0]
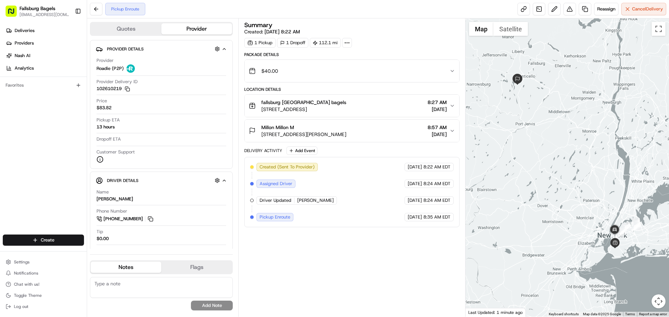
drag, startPoint x: 584, startPoint y: 221, endPoint x: 527, endPoint y: 158, distance: 84.4
click at [528, 159] on div at bounding box center [567, 167] width 204 height 299
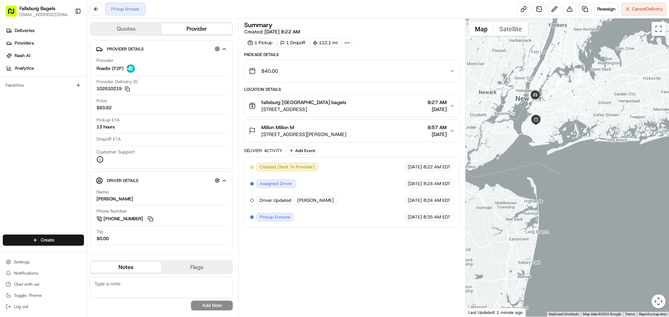
drag, startPoint x: 526, startPoint y: 129, endPoint x: 569, endPoint y: 133, distance: 42.7
click at [568, 133] on div at bounding box center [567, 167] width 204 height 299
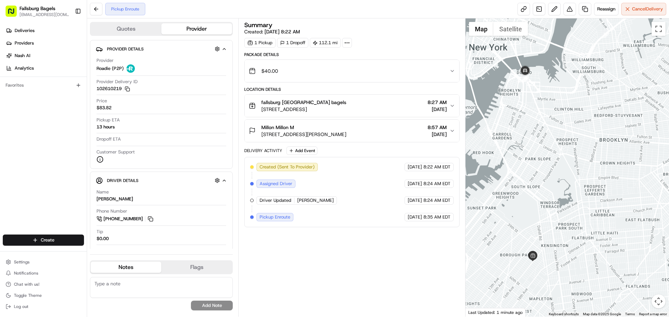
drag, startPoint x: 517, startPoint y: 79, endPoint x: 535, endPoint y: 111, distance: 37.0
click at [535, 111] on div at bounding box center [567, 167] width 204 height 299
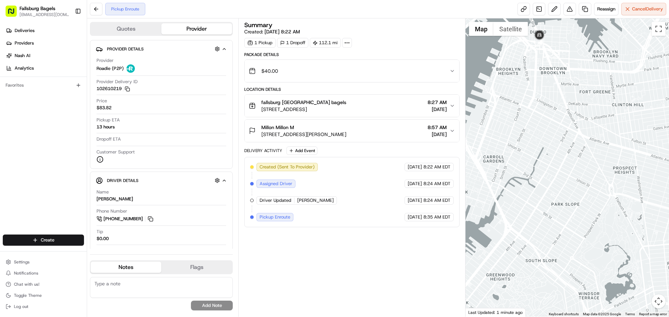
drag, startPoint x: 526, startPoint y: 97, endPoint x: 532, endPoint y: 56, distance: 41.1
click at [532, 56] on div at bounding box center [567, 167] width 204 height 299
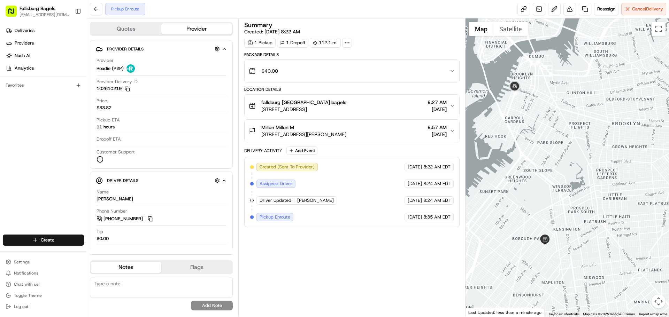
drag, startPoint x: 534, startPoint y: 201, endPoint x: 526, endPoint y: 208, distance: 10.3
click at [526, 208] on div at bounding box center [567, 167] width 204 height 299
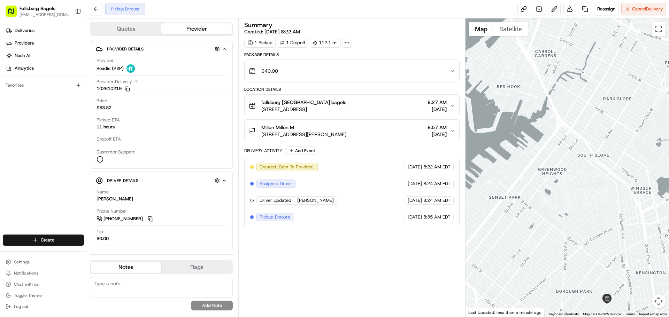
drag, startPoint x: 520, startPoint y: 176, endPoint x: 566, endPoint y: 196, distance: 50.6
click at [566, 195] on div at bounding box center [567, 167] width 204 height 299
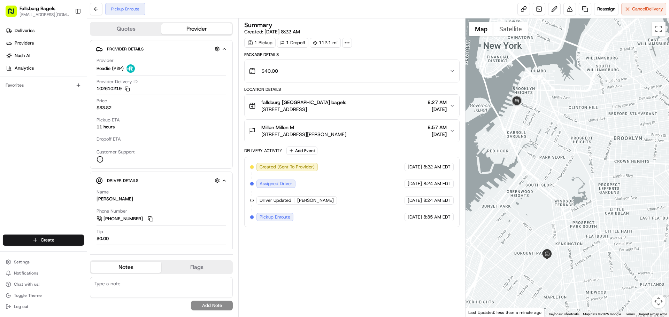
drag, startPoint x: 549, startPoint y: 187, endPoint x: 510, endPoint y: 195, distance: 40.5
click at [510, 195] on div at bounding box center [567, 167] width 204 height 299
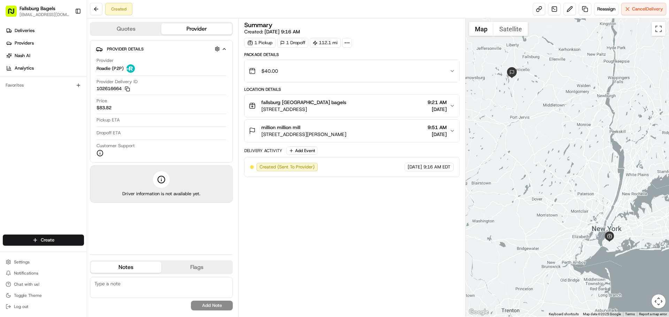
drag, startPoint x: 533, startPoint y: 148, endPoint x: 526, endPoint y: 140, distance: 10.9
click at [526, 140] on div at bounding box center [567, 167] width 204 height 299
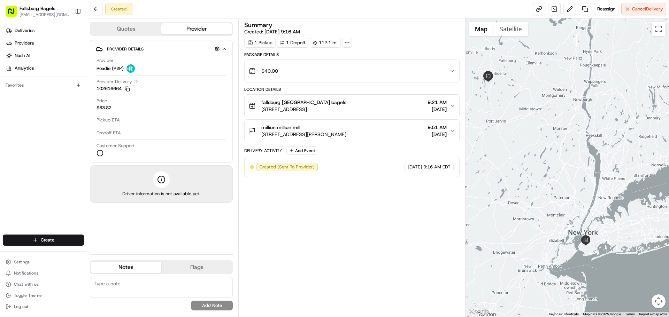
drag, startPoint x: 565, startPoint y: 216, endPoint x: 540, endPoint y: 219, distance: 24.6
click at [540, 219] on div at bounding box center [567, 167] width 204 height 299
click at [271, 169] on span "Created (Sent To Provider)" at bounding box center [287, 167] width 55 height 6
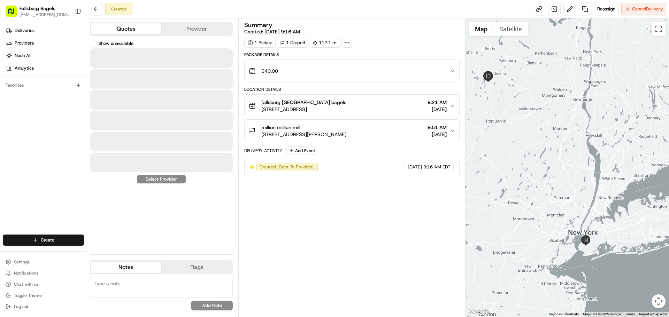
click at [127, 28] on button "Quotes" at bounding box center [126, 28] width 71 height 11
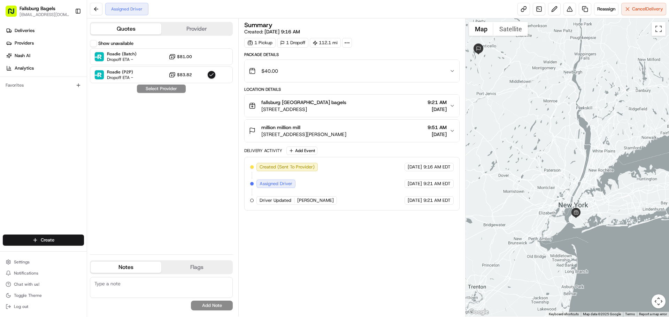
drag, startPoint x: 544, startPoint y: 181, endPoint x: 533, endPoint y: 151, distance: 32.3
click at [533, 151] on div at bounding box center [567, 167] width 204 height 299
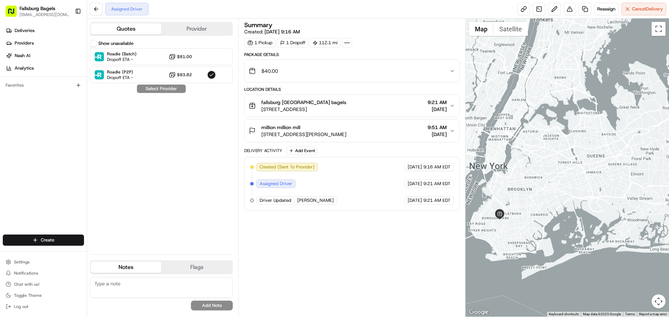
drag, startPoint x: 504, startPoint y: 199, endPoint x: 555, endPoint y: 170, distance: 58.2
click at [555, 170] on div at bounding box center [567, 167] width 204 height 299
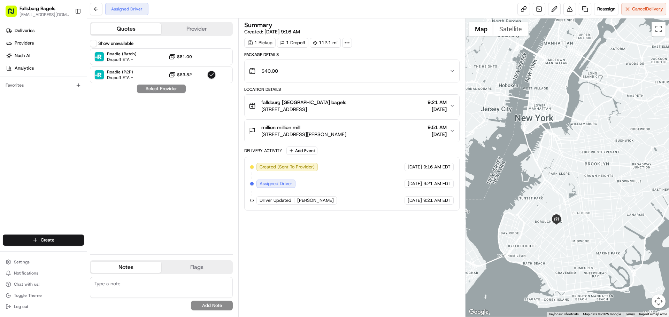
drag, startPoint x: 517, startPoint y: 199, endPoint x: 577, endPoint y: 179, distance: 62.7
click at [577, 180] on div at bounding box center [567, 167] width 204 height 299
